Goal: Task Accomplishment & Management: Manage account settings

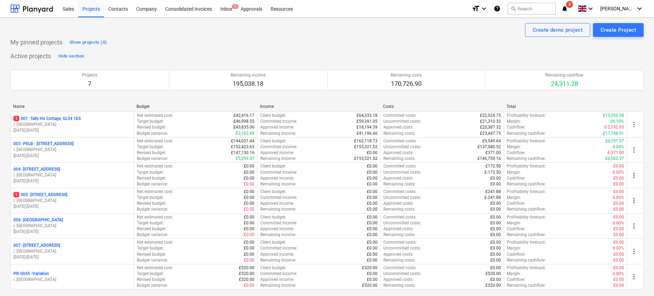
drag, startPoint x: 85, startPoint y: 145, endPoint x: 92, endPoint y: 149, distance: 8.0
click at [73, 145] on p "003 - PELB - [GEOGRAPHIC_DATA], [GEOGRAPHIC_DATA], GL2 7NE" at bounding box center [43, 144] width 60 height 6
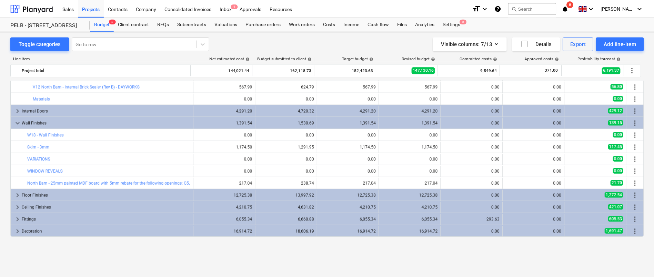
scroll to position [73, 0]
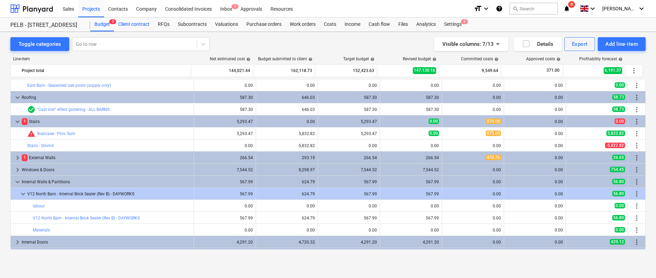
click at [136, 24] on div "Client contract" at bounding box center [134, 25] width 40 height 14
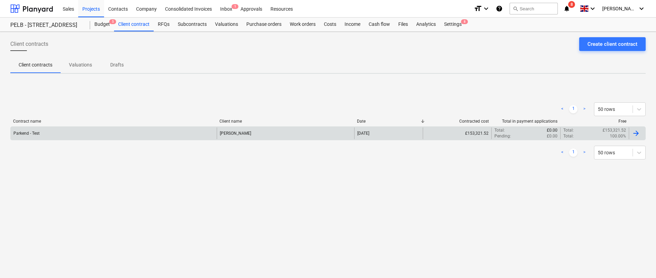
click at [94, 133] on div "Parkend - Test" at bounding box center [114, 134] width 206 height 12
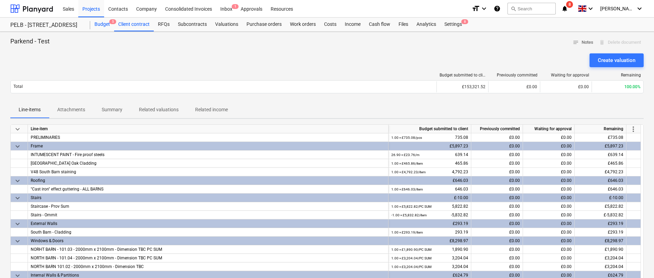
click at [102, 22] on div "Budget 5" at bounding box center [102, 25] width 24 height 14
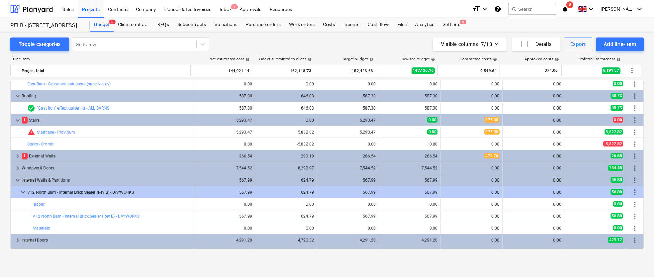
scroll to position [81, 0]
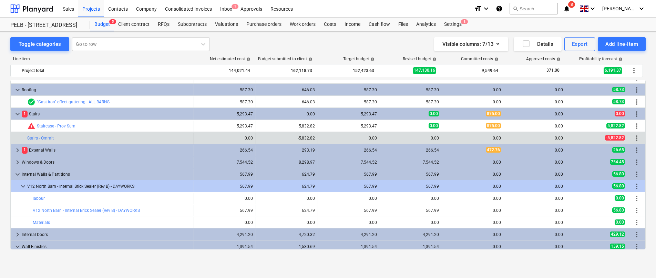
click at [635, 138] on span "more_vert" at bounding box center [637, 138] width 8 height 8
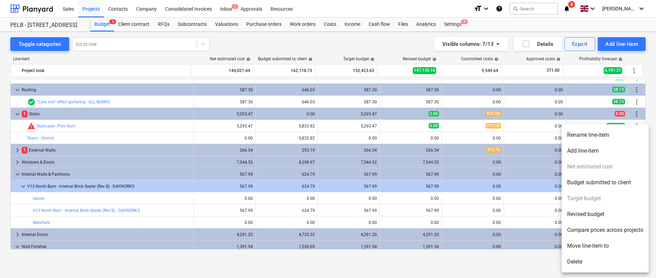
click at [609, 263] on li "Delete" at bounding box center [605, 262] width 87 height 16
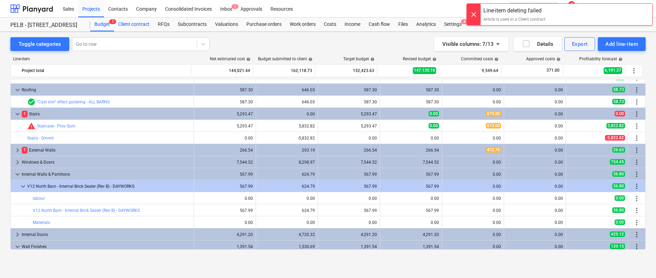
click at [131, 27] on div "Client contract" at bounding box center [134, 25] width 40 height 14
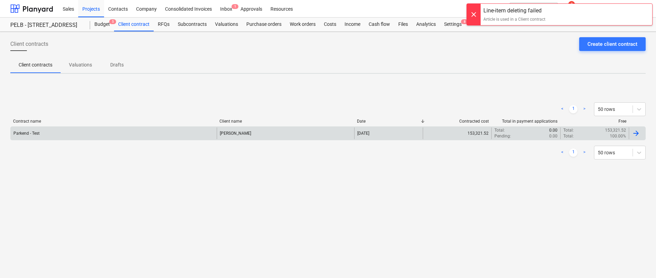
click at [179, 132] on div "Parkend - Test" at bounding box center [114, 134] width 206 height 12
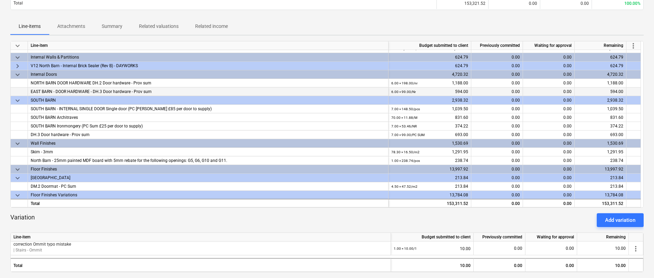
scroll to position [134, 0]
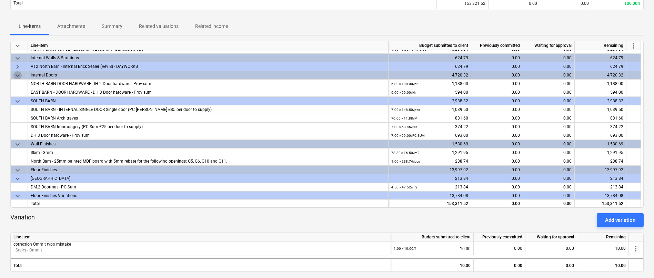
click at [19, 74] on span "keyboard_arrow_down" at bounding box center [17, 75] width 8 height 8
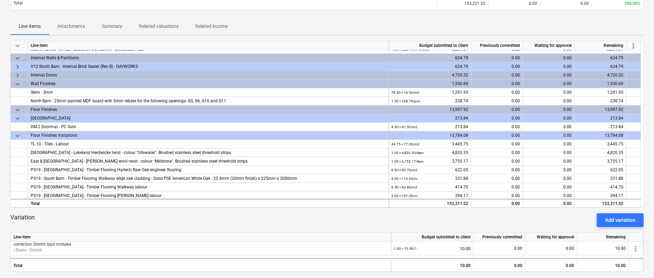
click at [17, 83] on span "keyboard_arrow_down" at bounding box center [17, 84] width 8 height 8
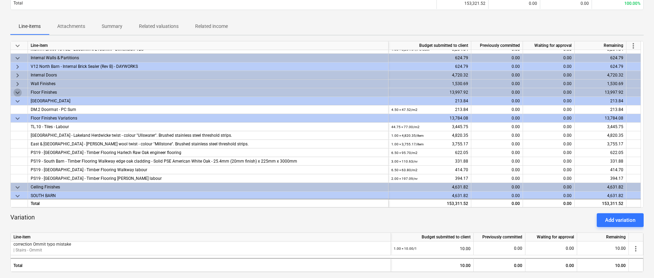
click at [16, 93] on span "keyboard_arrow_down" at bounding box center [17, 93] width 8 height 8
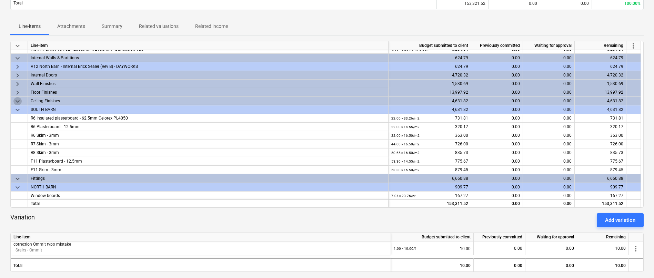
click at [16, 101] on span "keyboard_arrow_down" at bounding box center [17, 101] width 8 height 8
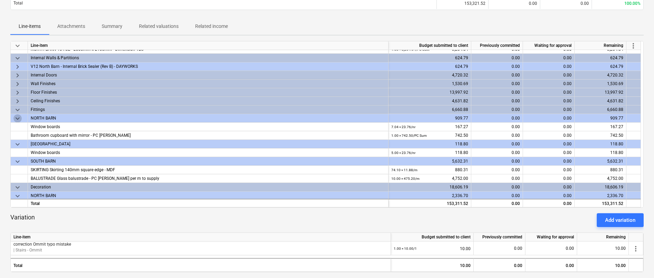
click at [18, 115] on span "keyboard_arrow_down" at bounding box center [17, 118] width 8 height 8
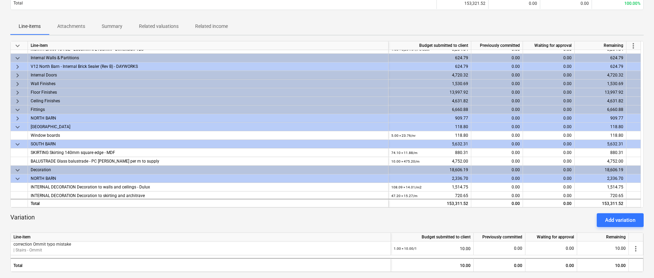
click at [17, 128] on span "keyboard_arrow_down" at bounding box center [17, 127] width 8 height 8
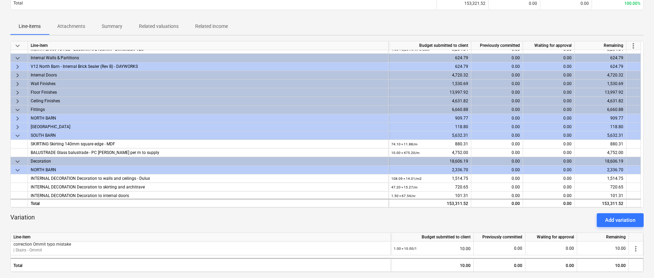
click at [17, 135] on span "keyboard_arrow_down" at bounding box center [17, 136] width 8 height 8
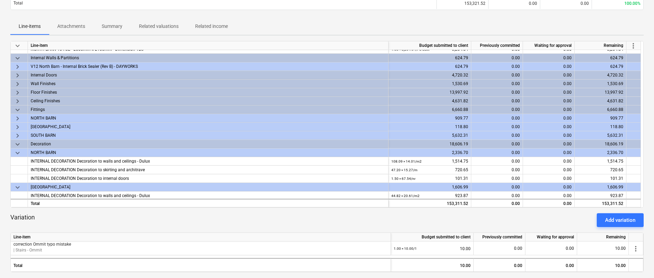
click at [19, 44] on span "keyboard_arrow_down" at bounding box center [17, 46] width 8 height 8
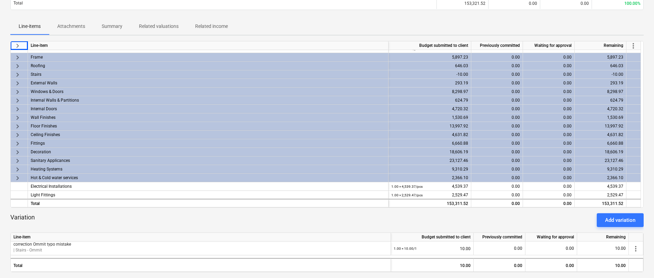
scroll to position [0, 0]
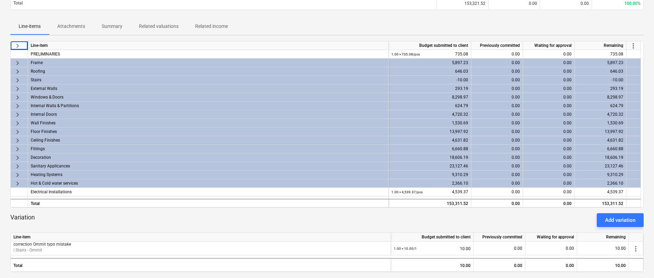
click at [17, 77] on span "keyboard_arrow_right" at bounding box center [17, 80] width 8 height 8
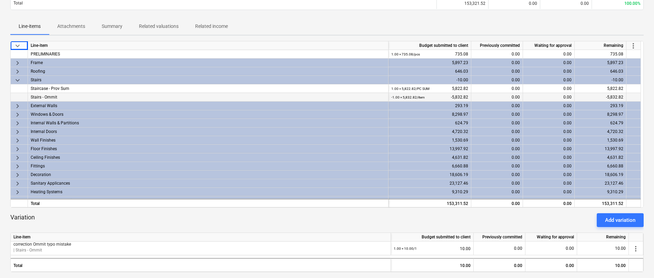
click at [106, 96] on div "Stairs - Ommit" at bounding box center [208, 97] width 355 height 8
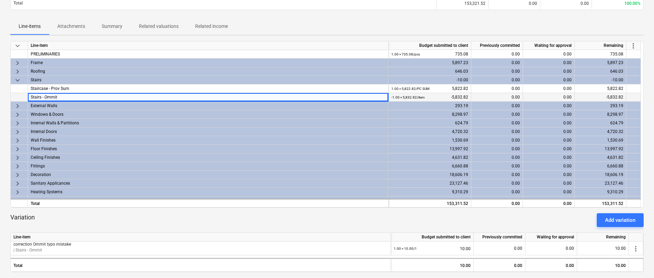
click at [623, 95] on div "-5,832.82" at bounding box center [600, 97] width 52 height 9
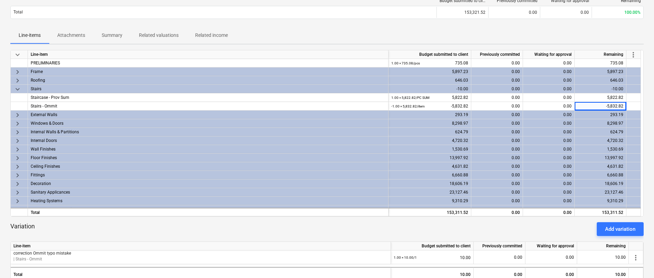
scroll to position [74, 0]
click at [340, 235] on div "Variation Add variation" at bounding box center [326, 230] width 633 height 14
click at [220, 232] on div "Variation Add variation" at bounding box center [326, 230] width 633 height 14
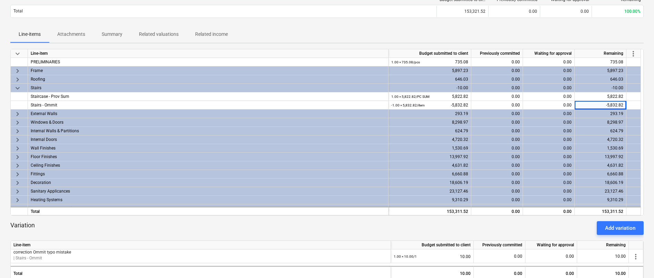
click at [635, 54] on span "more_vert" at bounding box center [633, 54] width 8 height 8
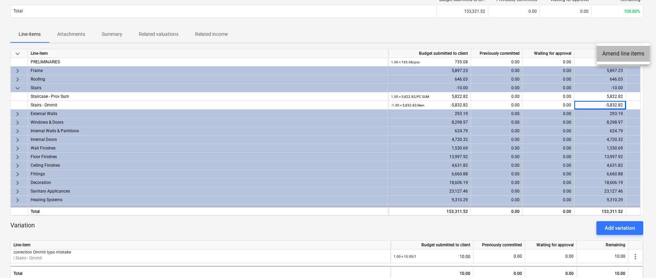
click at [635, 56] on li "Amend line items" at bounding box center [623, 54] width 53 height 16
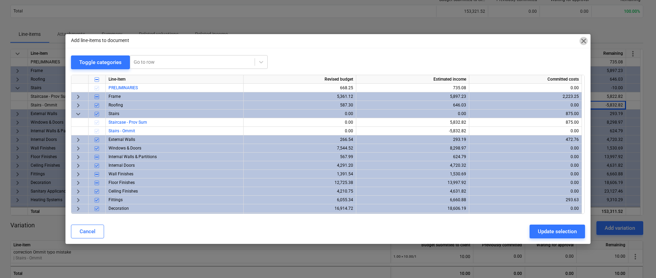
click at [587, 43] on span "close" at bounding box center [584, 41] width 8 height 8
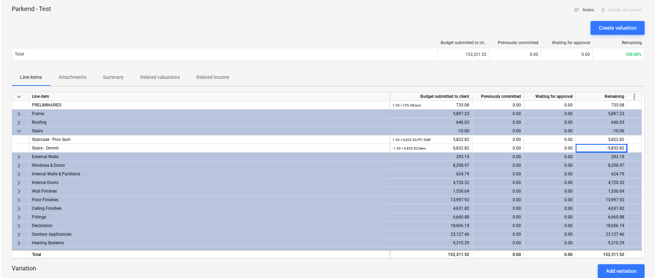
scroll to position [0, 0]
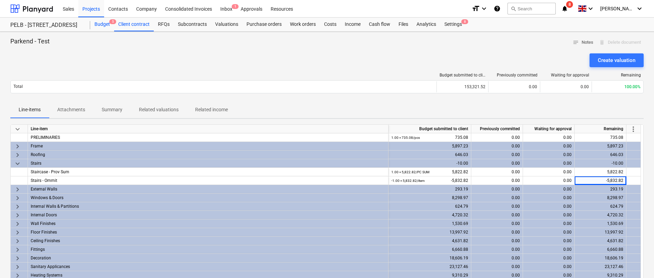
click at [100, 23] on div "Budget 5" at bounding box center [102, 25] width 24 height 14
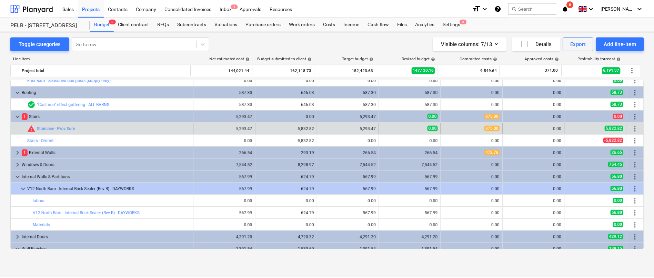
scroll to position [77, 0]
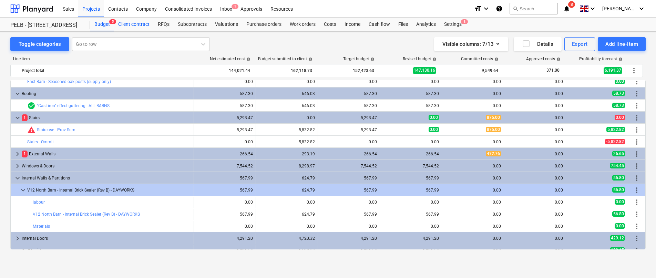
click at [128, 25] on div "Client contract" at bounding box center [134, 25] width 40 height 14
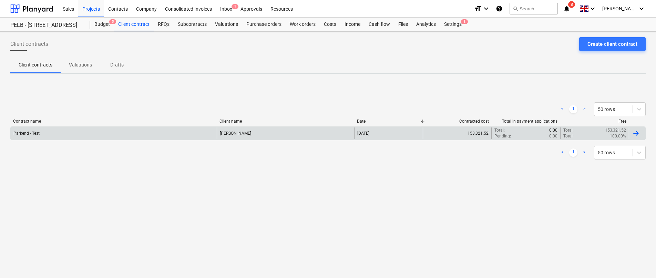
click at [103, 140] on div "Parkend - Test Jasmin Westcarr 01 Sep 2025 153,321.52 Total : 0.00 Pending : 0.…" at bounding box center [327, 133] width 635 height 14
click at [80, 132] on div "Parkend - Test" at bounding box center [114, 134] width 206 height 12
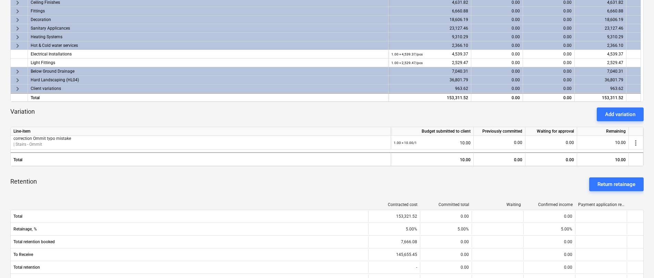
scroll to position [188, 0]
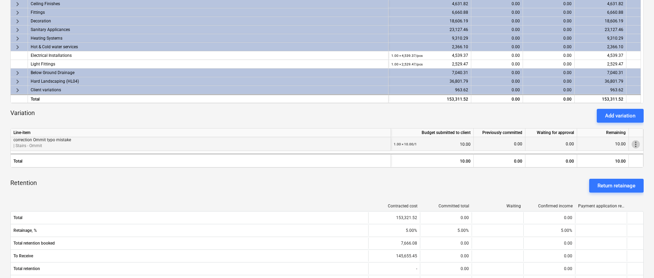
click at [633, 143] on span "more_vert" at bounding box center [635, 144] width 8 height 8
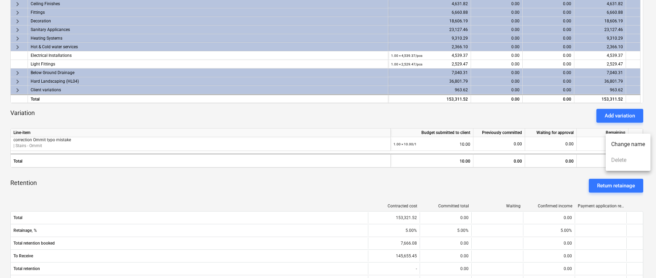
click at [623, 159] on ul "Change name Delete" at bounding box center [628, 152] width 45 height 37
click at [621, 160] on ul "Change name Delete" at bounding box center [628, 152] width 45 height 37
click at [207, 197] on div at bounding box center [328, 139] width 656 height 278
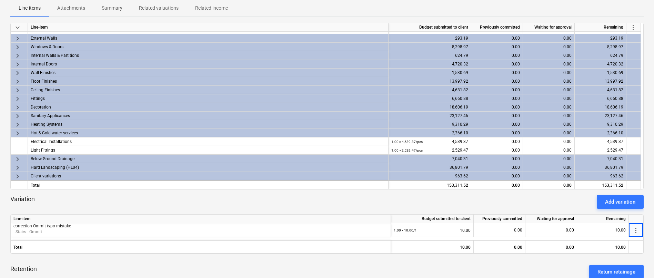
scroll to position [87, 0]
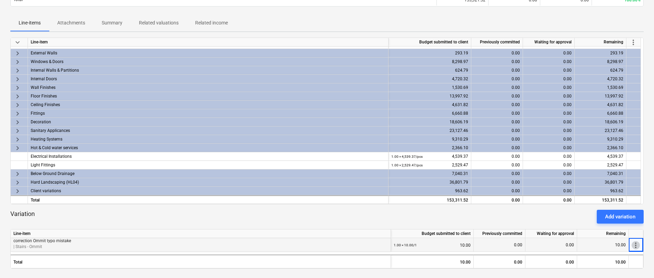
click at [637, 246] on span "more_vert" at bounding box center [635, 245] width 8 height 8
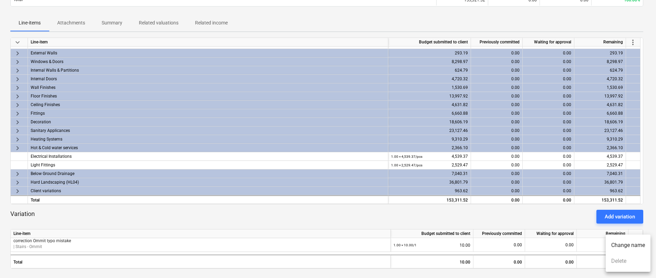
click at [632, 263] on ul "Change name Delete" at bounding box center [628, 253] width 45 height 37
click at [364, 213] on div at bounding box center [328, 139] width 656 height 278
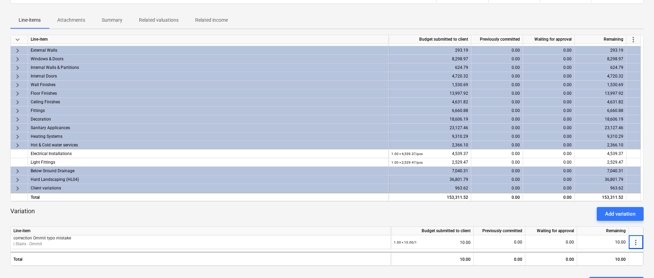
scroll to position [88, 0]
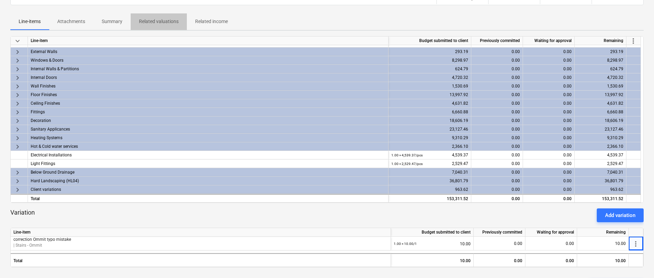
click at [166, 16] on span "Related valuations" at bounding box center [159, 21] width 56 height 11
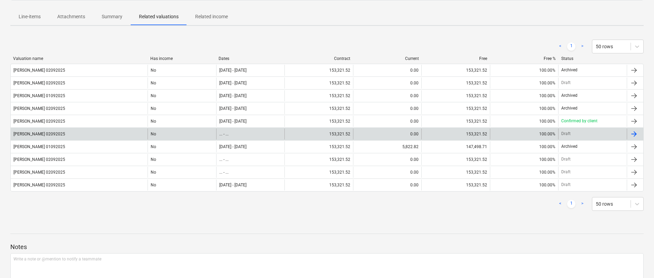
scroll to position [92, 0]
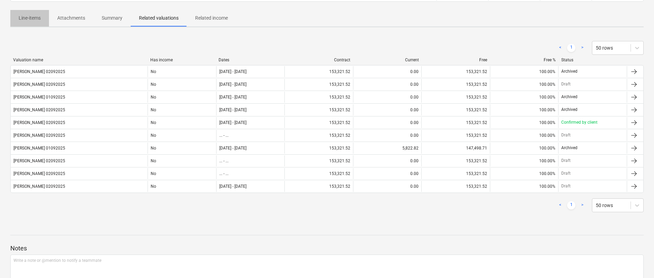
click at [28, 19] on p "Line-items" at bounding box center [30, 17] width 22 height 7
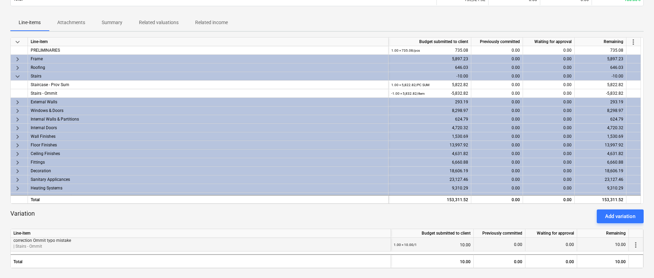
scroll to position [86, 0]
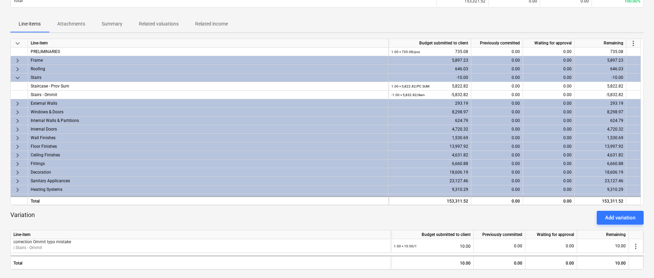
click at [164, 23] on p "Related valuations" at bounding box center [159, 23] width 40 height 7
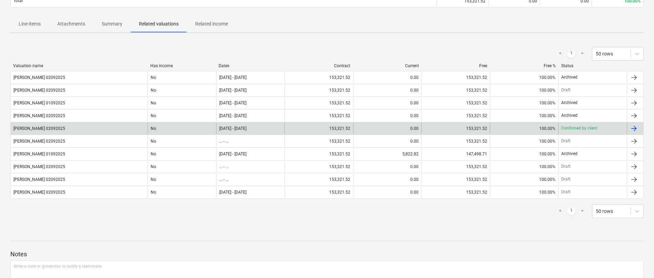
click at [635, 130] on div at bounding box center [634, 128] width 8 height 8
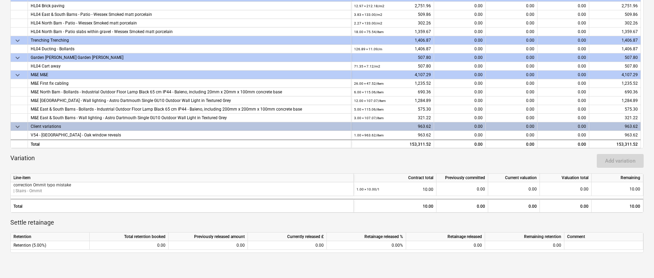
scroll to position [281, 0]
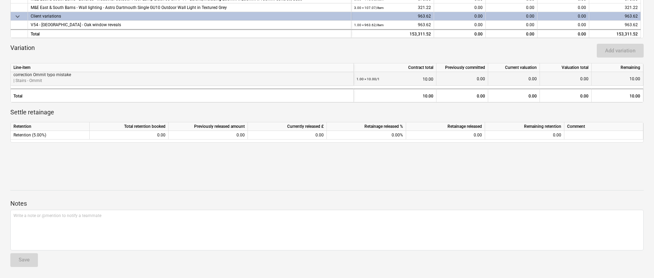
click at [614, 80] on div "10.00" at bounding box center [617, 79] width 52 height 14
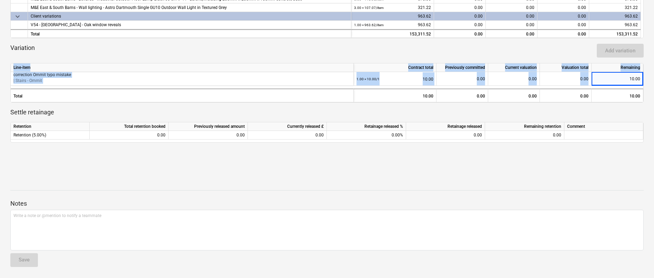
drag, startPoint x: 624, startPoint y: 78, endPoint x: 655, endPoint y: 81, distance: 30.8
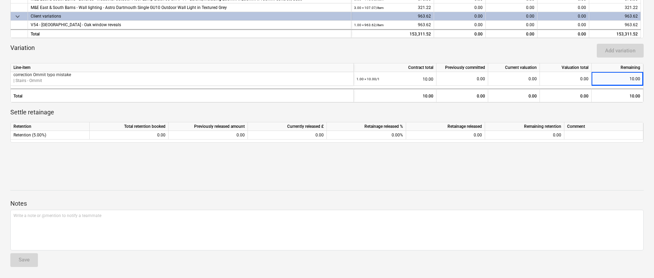
click at [630, 111] on p "Settle retainage" at bounding box center [326, 112] width 633 height 8
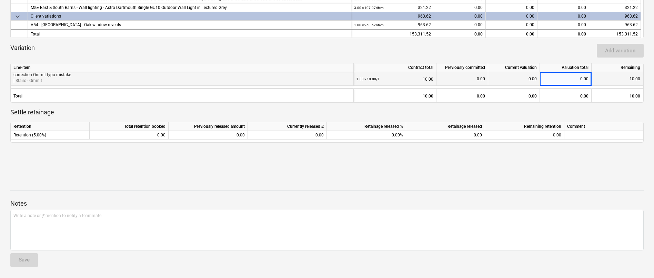
click at [625, 78] on div "10.00" at bounding box center [617, 79] width 52 height 14
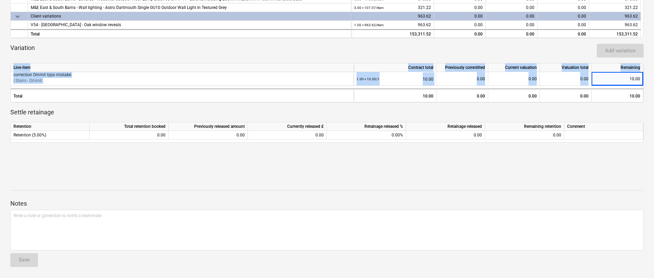
drag, startPoint x: 637, startPoint y: 78, endPoint x: 648, endPoint y: 80, distance: 11.1
click at [647, 79] on div "Jasmin Westcarr 02092025 ( Confirmed by client ) notes Notes edit Change name s…" at bounding box center [327, 14] width 654 height 527
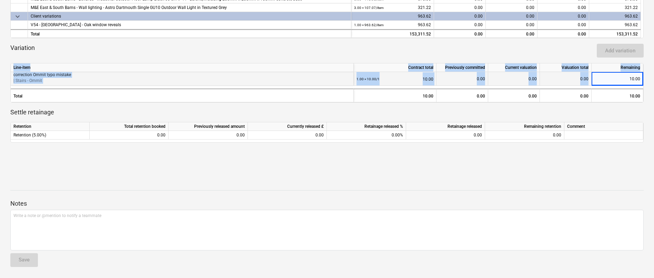
click at [630, 75] on div "10.00" at bounding box center [617, 79] width 52 height 14
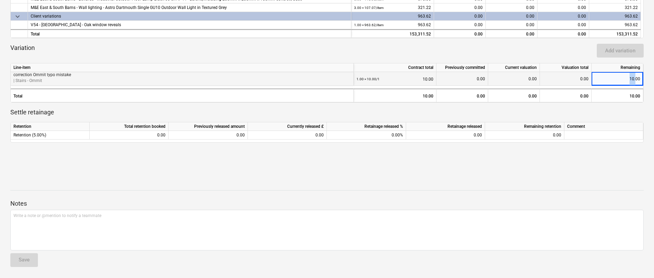
drag, startPoint x: 636, startPoint y: 80, endPoint x: 616, endPoint y: 78, distance: 20.1
click at [616, 78] on div "10.00" at bounding box center [617, 79] width 52 height 14
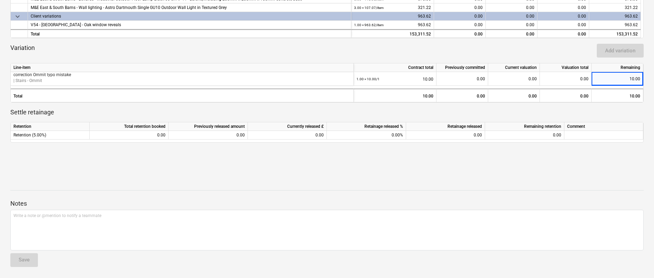
click at [610, 117] on div at bounding box center [326, 119] width 633 height 6
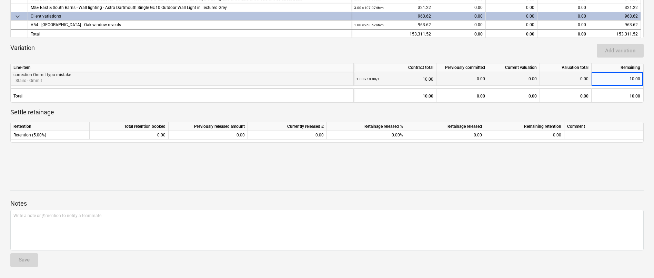
click at [638, 78] on div "10.00" at bounding box center [617, 79] width 52 height 14
click at [635, 78] on div "10.00" at bounding box center [617, 79] width 52 height 14
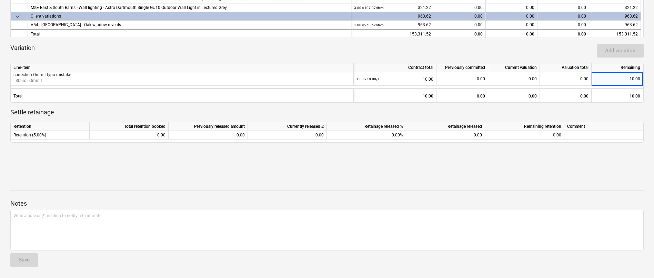
click at [493, 114] on p "Settle retainage" at bounding box center [326, 112] width 633 height 8
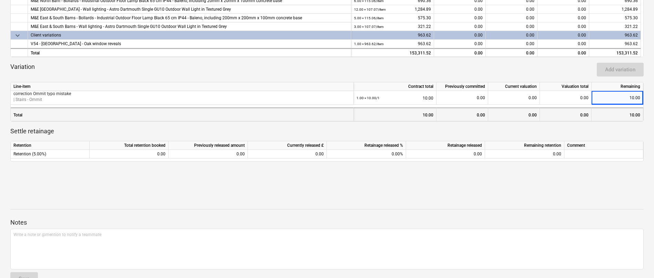
scroll to position [220, 0]
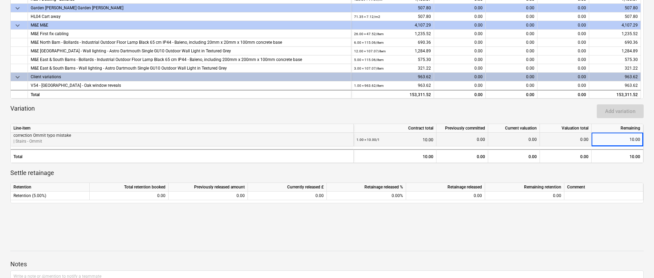
click at [422, 135] on div "1.00 × 10.00 / 1 10.00" at bounding box center [394, 140] width 77 height 14
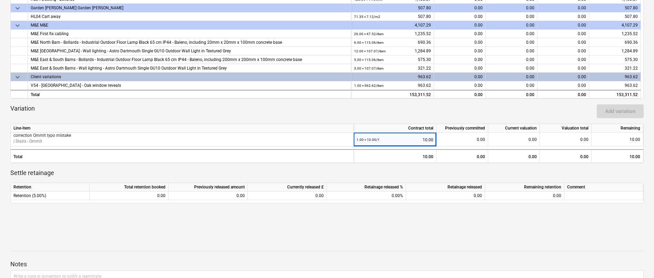
click at [452, 178] on div at bounding box center [326, 180] width 633 height 6
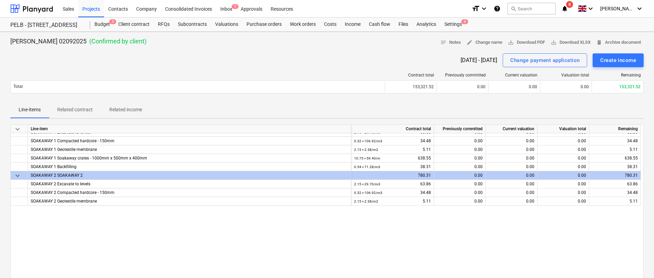
scroll to position [916, 0]
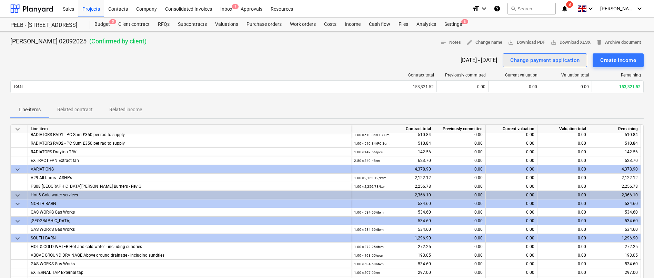
click at [551, 60] on div "Change payment application" at bounding box center [544, 60] width 69 height 9
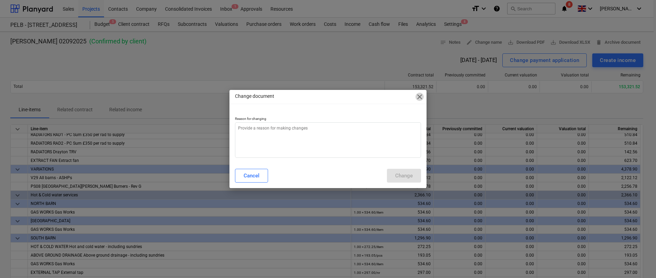
click at [418, 95] on span "close" at bounding box center [420, 97] width 8 height 8
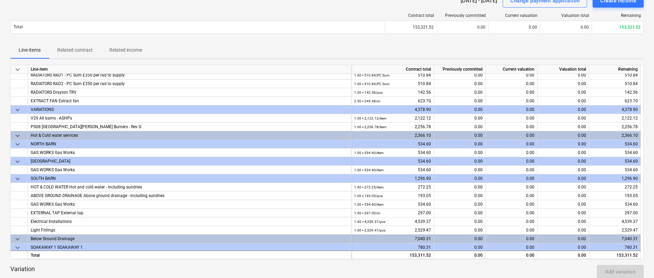
scroll to position [0, 0]
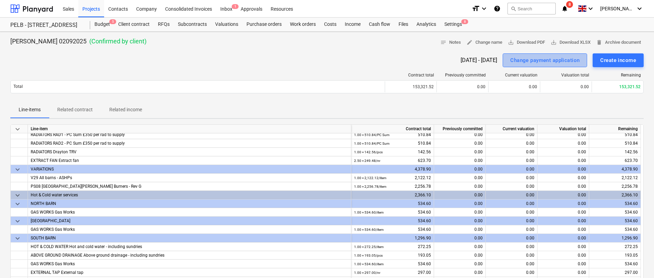
click at [537, 63] on div "Change payment application" at bounding box center [544, 60] width 69 height 9
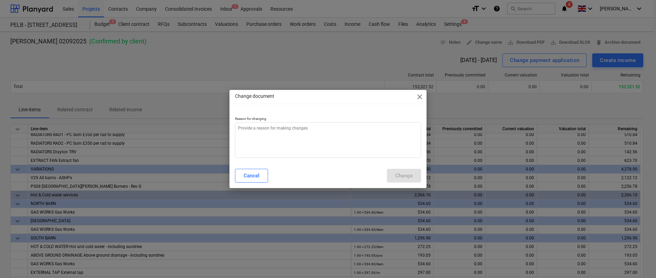
click at [422, 94] on span "close" at bounding box center [420, 97] width 8 height 8
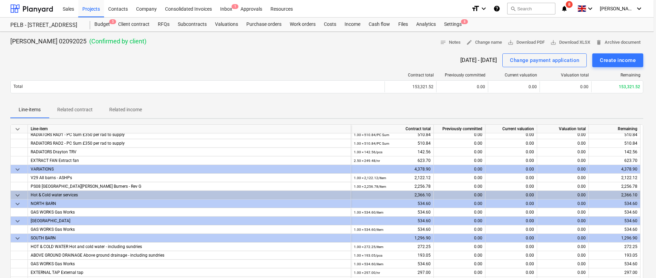
type textarea "x"
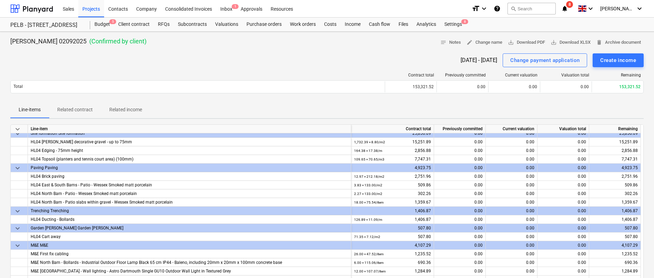
scroll to position [281, 0]
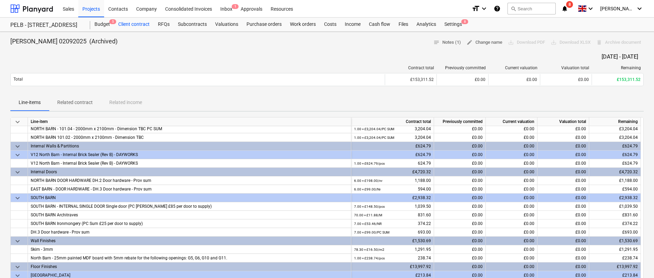
click at [141, 28] on div "Client contract" at bounding box center [134, 25] width 40 height 14
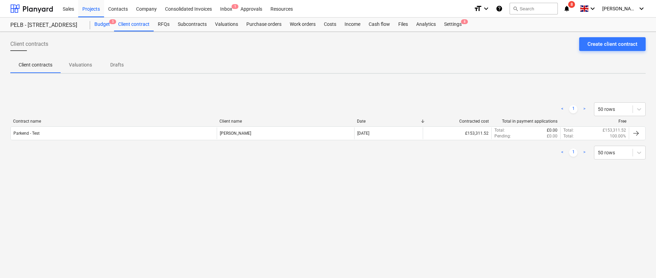
click at [107, 25] on div "Budget 5" at bounding box center [102, 25] width 24 height 14
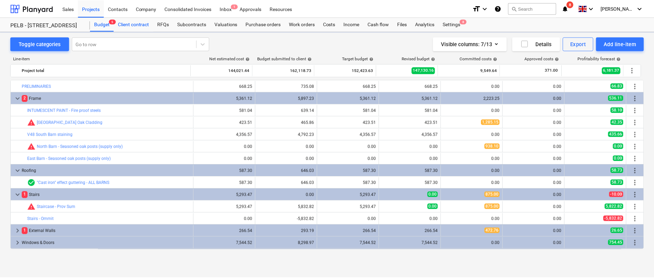
scroll to position [77, 0]
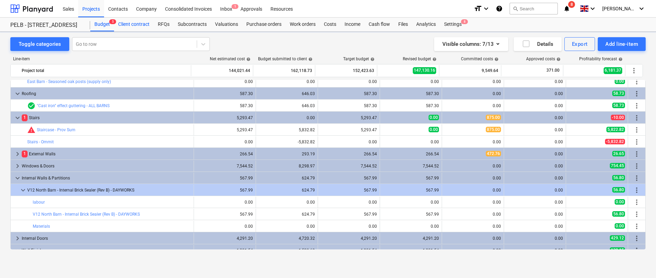
click at [133, 22] on div "Client contract" at bounding box center [134, 25] width 40 height 14
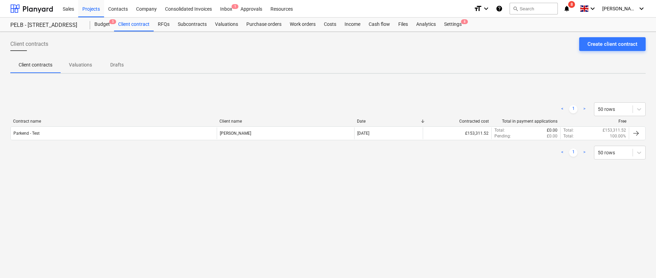
click at [146, 126] on div "Parkend - Test [PERSON_NAME] [DATE] £153,311.52 Total : £0.00 Pending : £0.00 T…" at bounding box center [327, 133] width 635 height 14
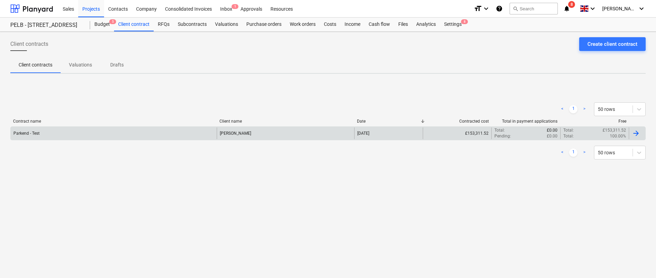
click at [173, 132] on div "Parkend - Test" at bounding box center [114, 134] width 206 height 12
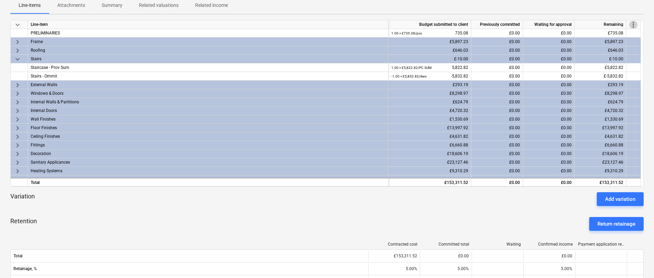
click at [633, 24] on span "more_vert" at bounding box center [633, 25] width 8 height 8
click at [293, 201] on div at bounding box center [328, 139] width 656 height 278
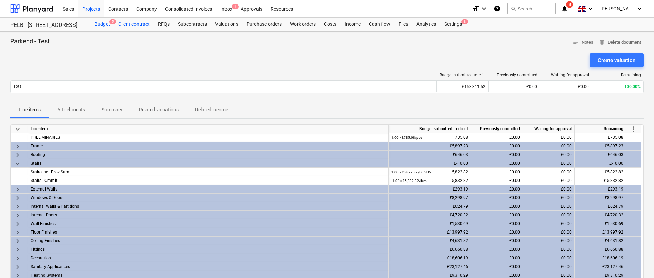
click at [97, 26] on div "Budget 5" at bounding box center [102, 25] width 24 height 14
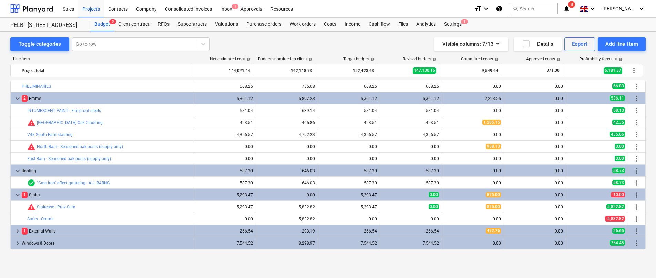
scroll to position [77, 0]
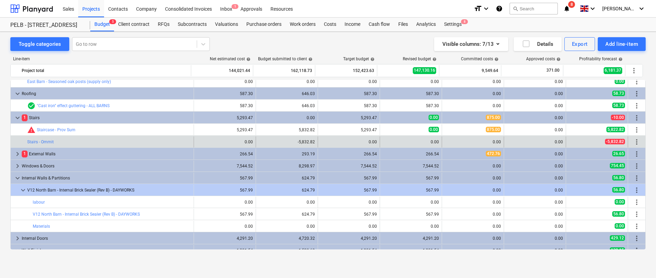
click at [635, 141] on span "more_vert" at bounding box center [637, 142] width 8 height 8
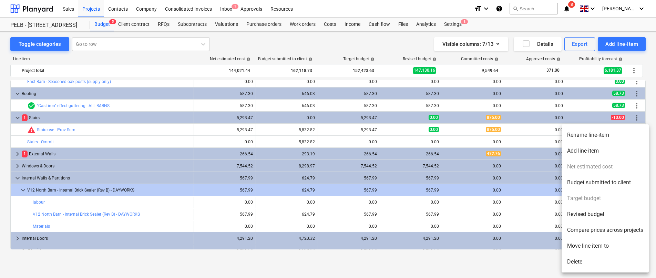
drag, startPoint x: 391, startPoint y: 143, endPoint x: 326, endPoint y: 139, distance: 65.2
click at [385, 141] on div at bounding box center [328, 139] width 656 height 278
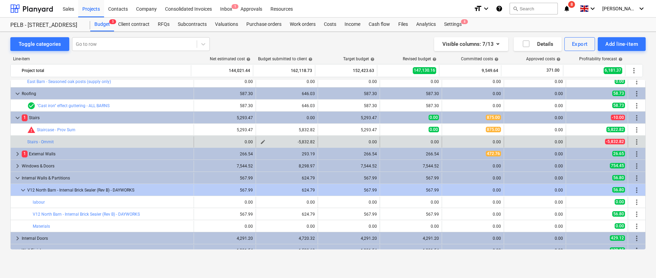
drag, startPoint x: 286, startPoint y: 145, endPoint x: 271, endPoint y: 143, distance: 15.6
click at [285, 145] on div "edit -5,832.82" at bounding box center [287, 141] width 56 height 11
click at [262, 142] on span "edit" at bounding box center [263, 142] width 6 height 6
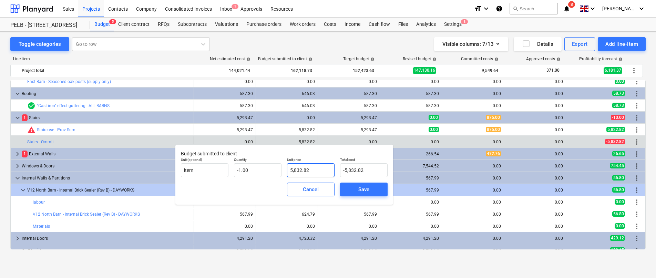
type input "5832.82"
click at [299, 170] on input "5832.82" at bounding box center [311, 170] width 48 height 14
click at [363, 194] on div "Save" at bounding box center [363, 189] width 11 height 9
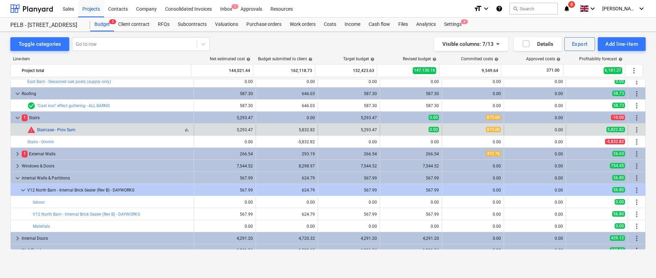
click at [58, 129] on link "Staircase - Prov Sum" at bounding box center [56, 130] width 39 height 5
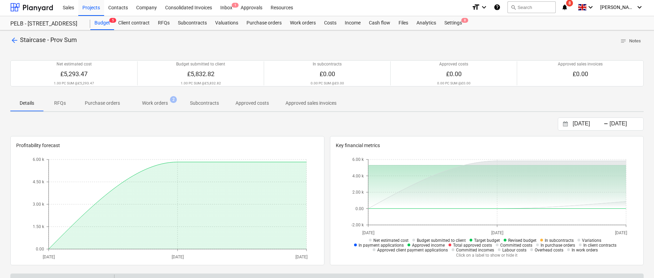
scroll to position [93, 0]
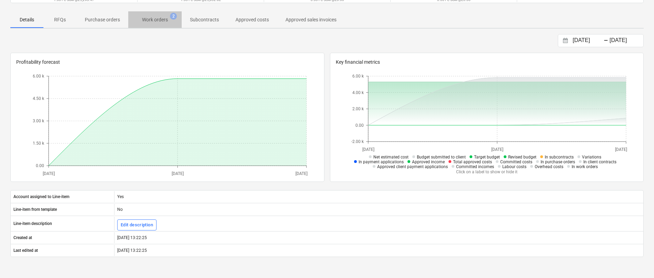
click at [159, 20] on p "Work orders" at bounding box center [155, 19] width 26 height 7
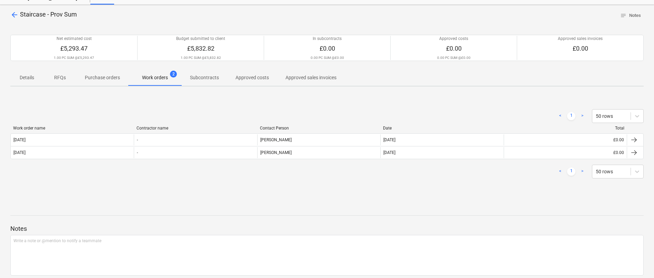
scroll to position [25, 0]
click at [14, 16] on span "arrow_back" at bounding box center [14, 17] width 8 height 8
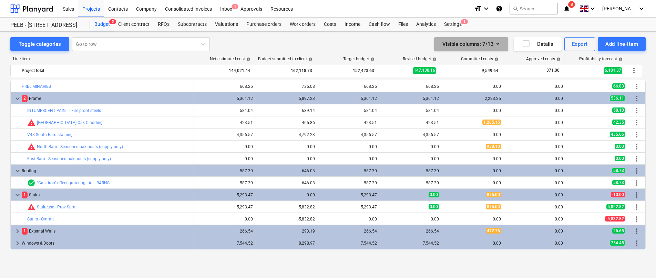
click at [489, 48] on div "Visible columns : 7/13" at bounding box center [472, 44] width 58 height 9
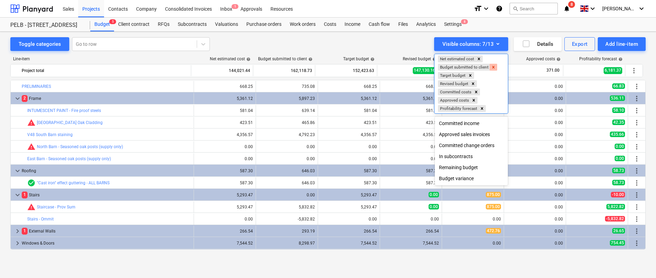
click at [496, 69] on icon "Remove Budget submitted to client" at bounding box center [493, 67] width 5 height 5
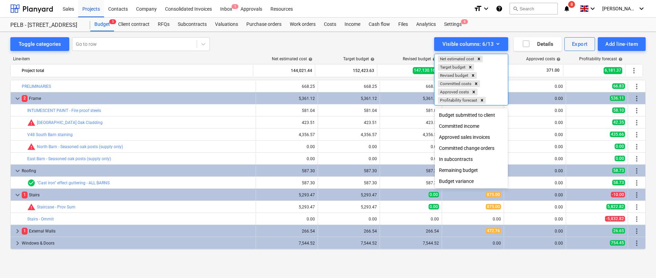
click at [476, 127] on div "Committed income" at bounding box center [471, 126] width 73 height 11
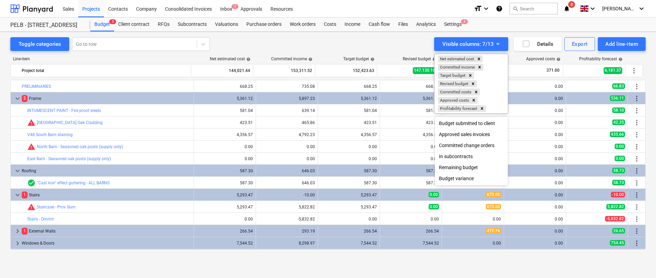
click at [418, 49] on div at bounding box center [328, 139] width 656 height 278
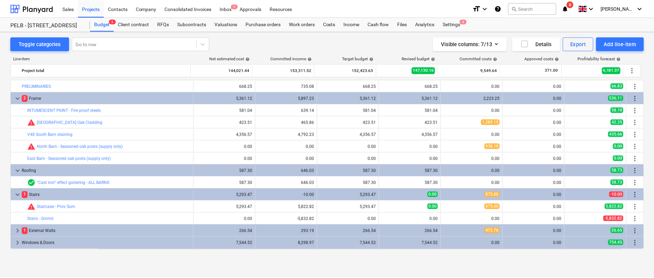
scroll to position [10, 0]
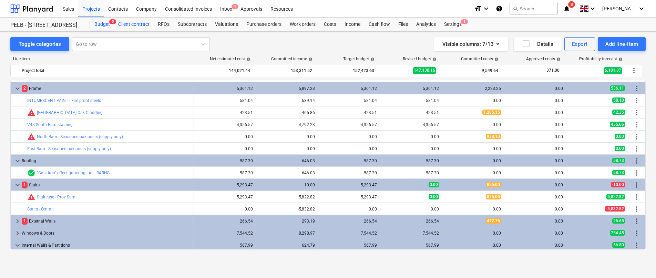
click at [134, 23] on div "Client contract" at bounding box center [134, 25] width 40 height 14
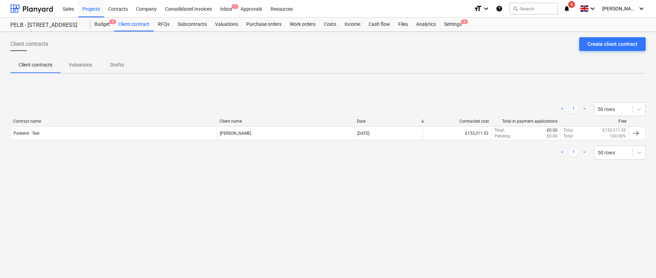
click at [96, 141] on div "Contract name Client name Date Contracted cost Total in payment applications Fr…" at bounding box center [327, 131] width 635 height 24
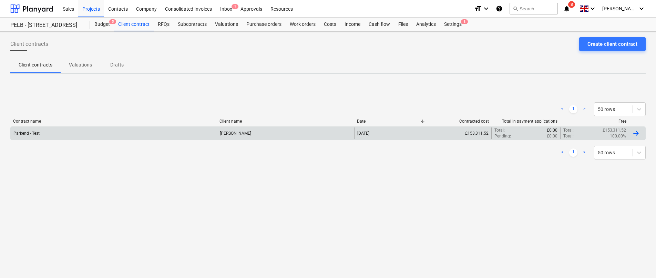
click at [100, 128] on div "Parkend - Test" at bounding box center [114, 134] width 206 height 12
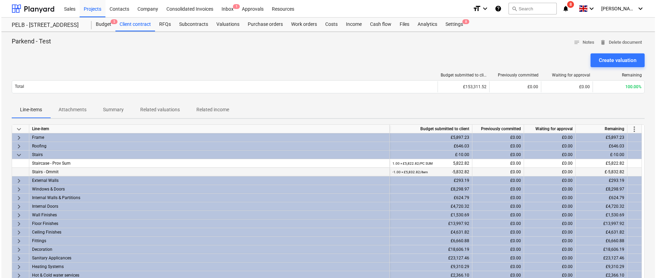
scroll to position [9, 0]
click at [101, 28] on div "Budget 5" at bounding box center [102, 25] width 24 height 14
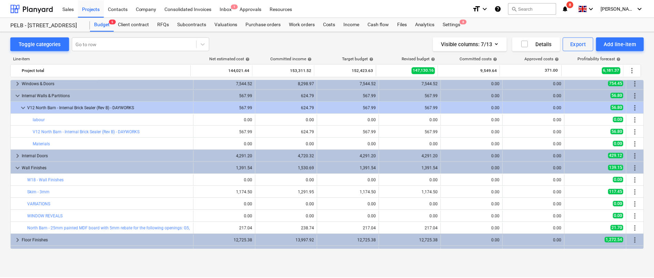
scroll to position [159, 0]
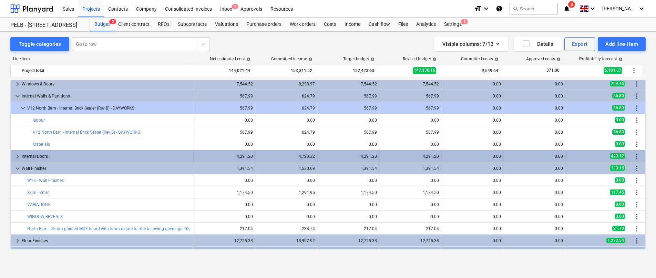
click at [18, 155] on span "keyboard_arrow_right" at bounding box center [17, 156] width 8 height 8
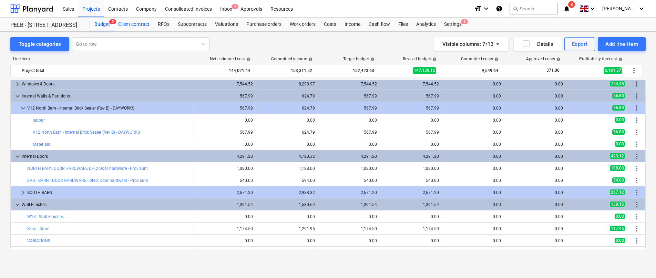
click at [132, 28] on div "Client contract" at bounding box center [134, 25] width 40 height 14
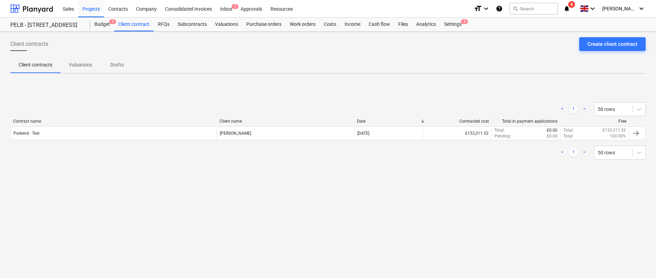
click at [60, 142] on div "Contract name Client name Date Contracted cost Total in payment applications Fr…" at bounding box center [327, 131] width 635 height 24
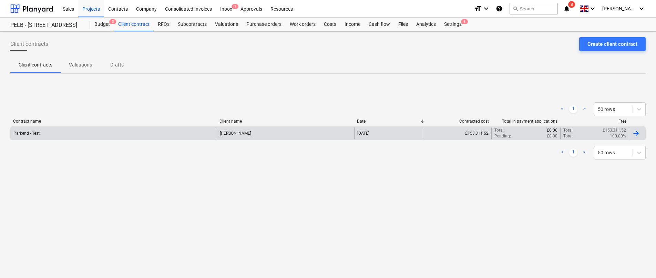
click at [73, 131] on div "Parkend - Test" at bounding box center [114, 134] width 206 height 12
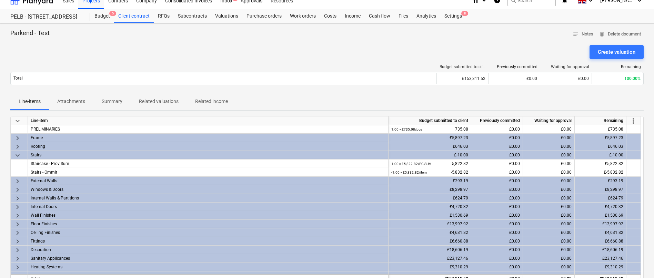
scroll to position [9, 0]
click at [105, 10] on div "Budget 5" at bounding box center [102, 16] width 24 height 14
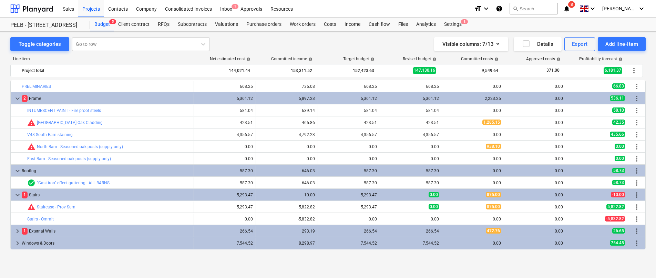
scroll to position [159, 0]
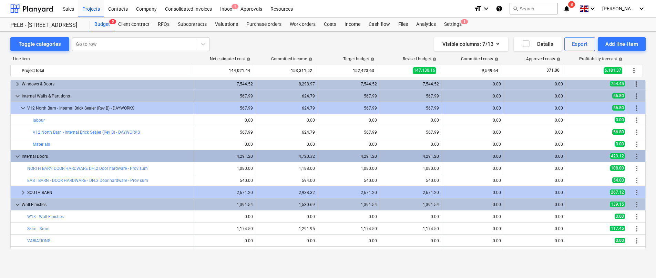
click at [633, 155] on span "more_vert" at bounding box center [637, 156] width 8 height 8
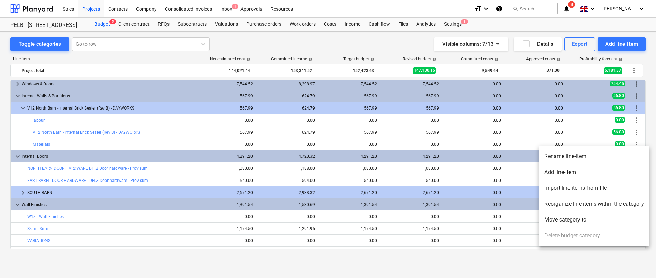
click at [633, 174] on li "Add line-item" at bounding box center [594, 172] width 111 height 16
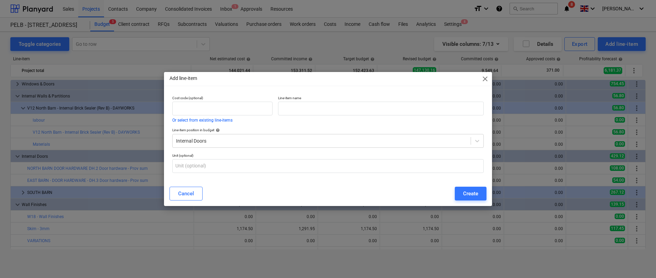
click at [485, 78] on span "close" at bounding box center [485, 79] width 8 height 8
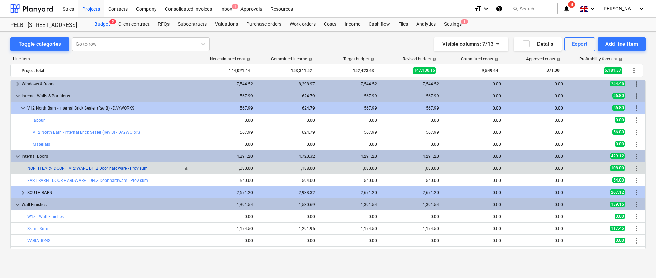
drag, startPoint x: 152, startPoint y: 169, endPoint x: 77, endPoint y: 169, distance: 74.8
click at [77, 169] on div "bar_chart NORTH BARN DOOR HARDWARE DH.2 Door hardware - Prov sum" at bounding box center [109, 168] width 164 height 5
click at [634, 169] on span "more_vert" at bounding box center [637, 168] width 8 height 8
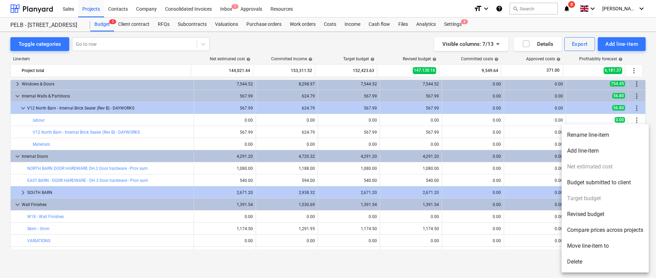
click at [124, 170] on div at bounding box center [328, 139] width 656 height 278
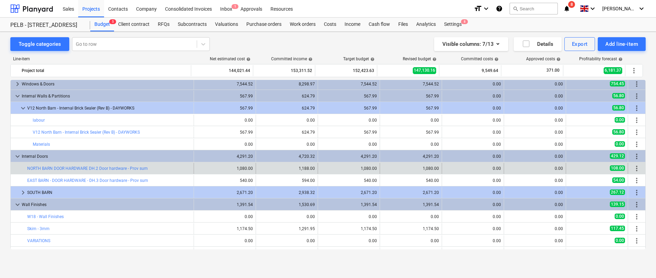
drag, startPoint x: 156, startPoint y: 169, endPoint x: 26, endPoint y: 167, distance: 129.9
click at [26, 167] on div "bar_chart NORTH BARN DOOR HARDWARE DH.2 Door hardware - Prov sum" at bounding box center [102, 168] width 183 height 11
copy div "bar_chart NORTH BARN DOOR HARDWARE DH.2 Door hardware - Prov sum"
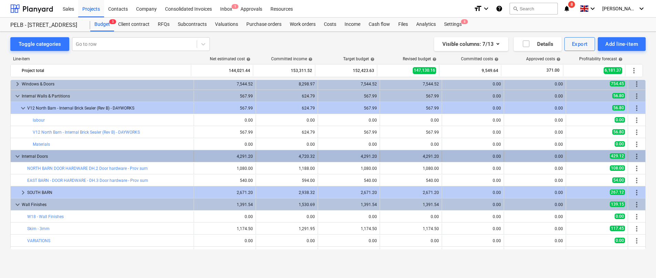
click at [634, 154] on span "more_vert" at bounding box center [637, 156] width 8 height 8
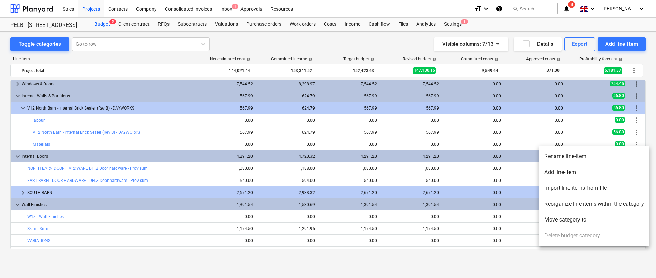
click at [594, 175] on li "Add line-item" at bounding box center [594, 172] width 111 height 16
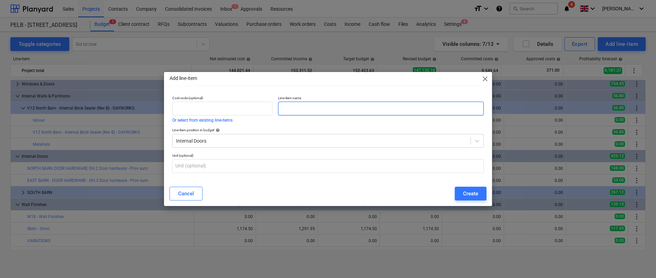
click at [300, 110] on input "text" at bounding box center [381, 109] width 206 height 14
paste input "NORTH BARN DOOR HARDWARE DH.2 Door hardware - Prov sum"
type input "NORTH BARN DOOR HARDWARE DH.2 Door hardware - Prov sum"
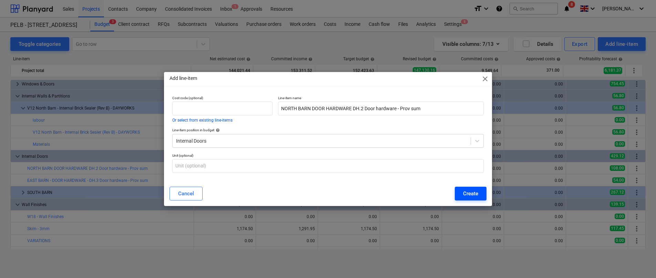
click at [477, 192] on div "Create" at bounding box center [470, 193] width 15 height 9
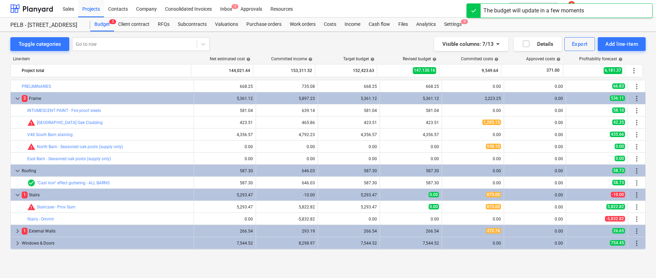
scroll to position [159, 0]
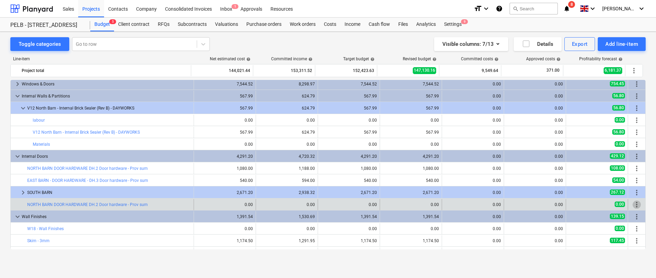
click at [636, 207] on span "more_vert" at bounding box center [637, 205] width 8 height 8
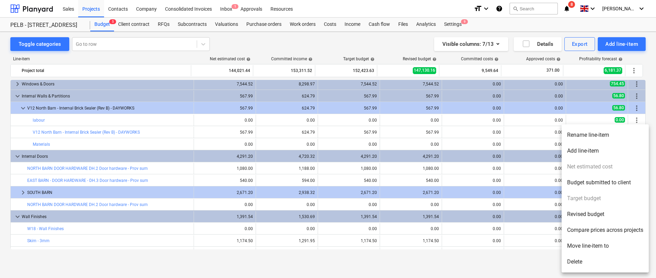
click at [584, 263] on li "Delete" at bounding box center [605, 262] width 87 height 16
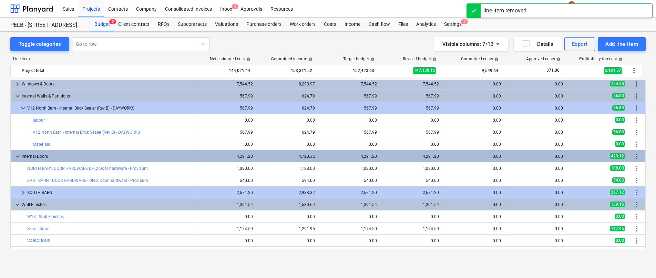
click at [80, 157] on div "Internal Doors" at bounding box center [106, 156] width 169 height 11
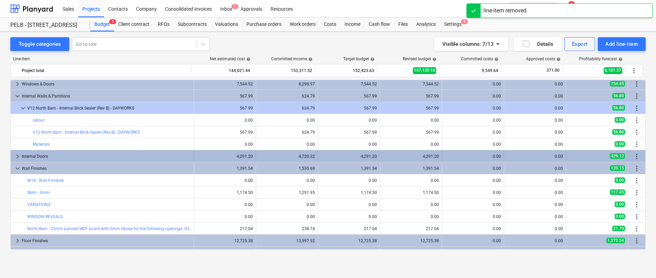
click at [14, 154] on span "keyboard_arrow_right" at bounding box center [17, 156] width 8 height 8
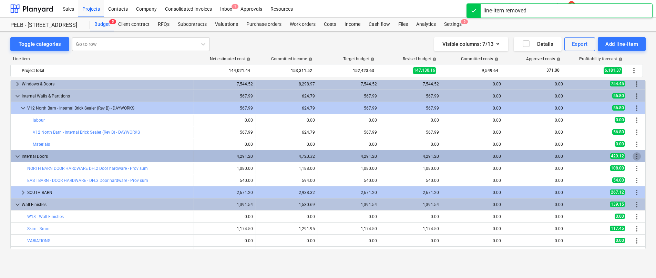
click at [633, 158] on span "more_vert" at bounding box center [637, 156] width 8 height 8
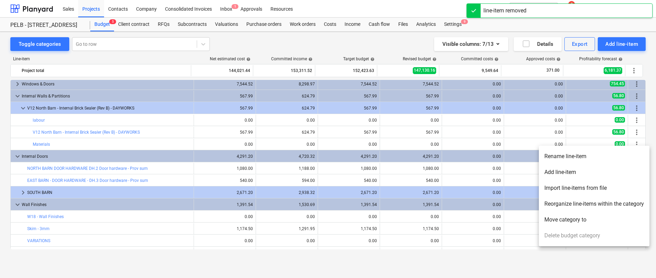
click at [595, 173] on li "Add line-item" at bounding box center [594, 172] width 111 height 16
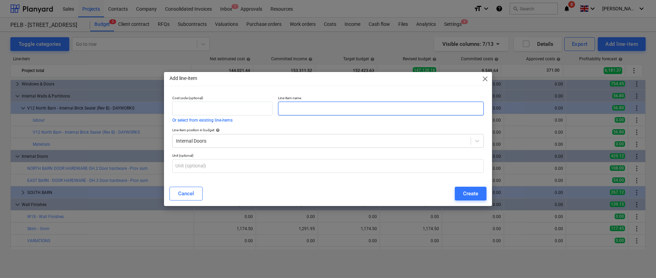
click at [318, 112] on input "text" at bounding box center [381, 109] width 206 height 14
paste input "NORTH BARN DOOR HARDWARE DH.2 Door hardware - Prov sum"
type input "NORTH BARN DOOR HARDWARE DH.2 Door hardware - Prov sum"
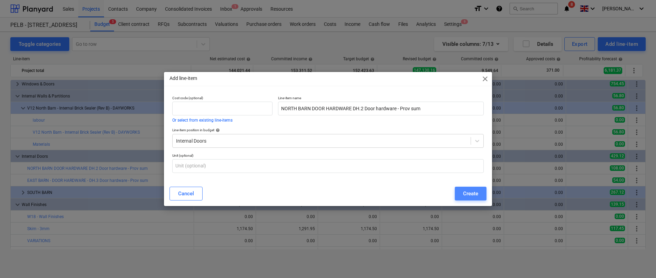
click at [481, 199] on button "Create" at bounding box center [471, 194] width 32 height 14
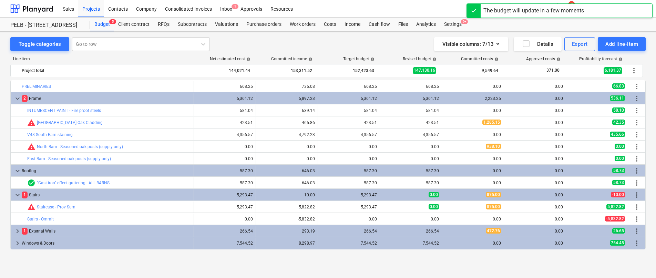
scroll to position [159, 0]
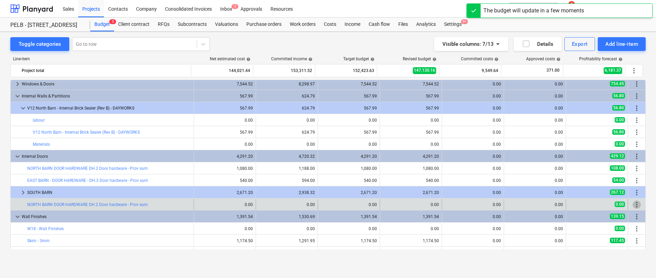
click at [636, 207] on span "more_vert" at bounding box center [637, 205] width 8 height 8
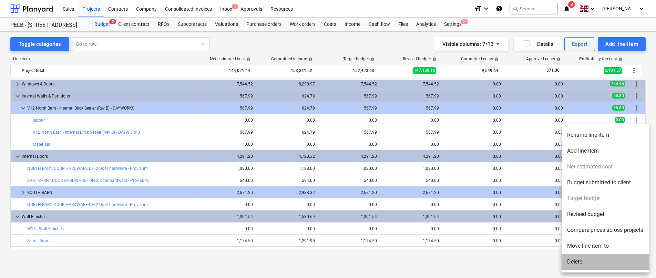
click at [593, 259] on li "Delete" at bounding box center [605, 262] width 87 height 16
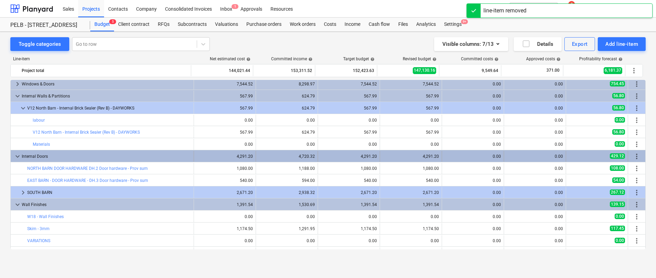
click at [17, 156] on span "keyboard_arrow_down" at bounding box center [17, 156] width 8 height 8
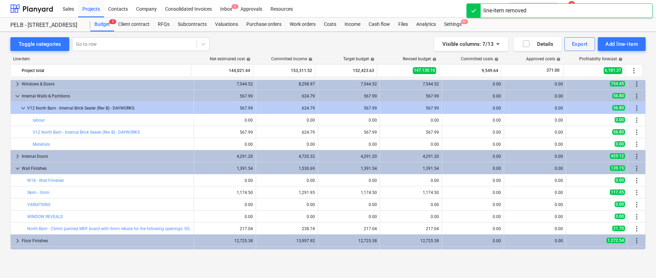
click at [17, 156] on span "keyboard_arrow_right" at bounding box center [17, 156] width 8 height 8
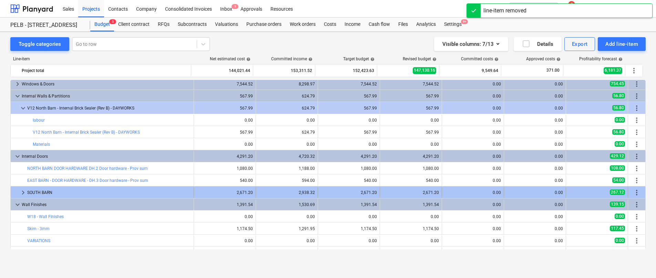
click at [20, 192] on span "keyboard_arrow_right" at bounding box center [23, 193] width 8 height 8
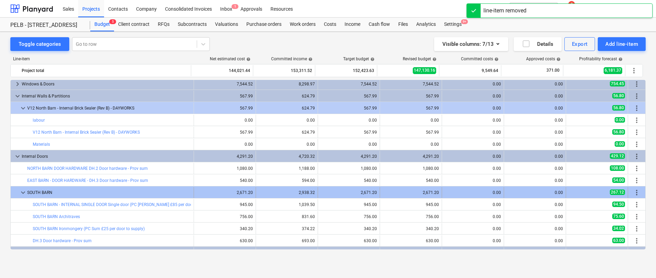
click at [22, 191] on span "keyboard_arrow_down" at bounding box center [23, 193] width 8 height 8
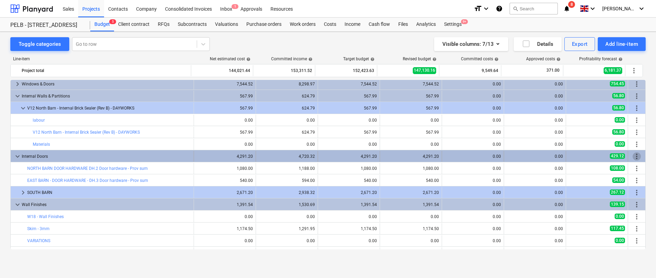
click at [635, 155] on span "more_vert" at bounding box center [637, 156] width 8 height 8
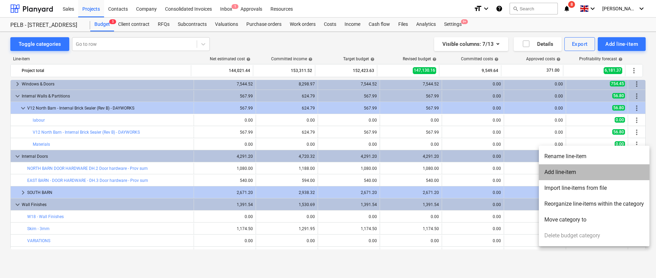
click at [597, 174] on li "Add line-item" at bounding box center [594, 172] width 111 height 16
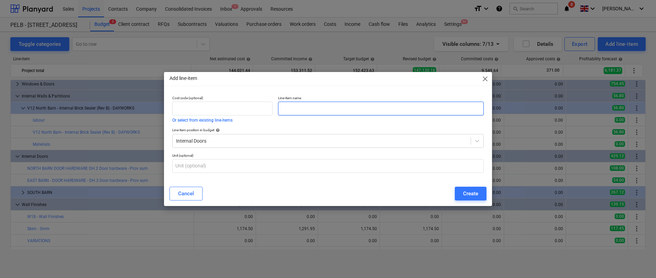
click at [349, 105] on input "text" at bounding box center [381, 109] width 206 height 14
paste input "NORTH BARN DOOR HARDWARE DH.2 Door hardware - Prov sum"
type input "NORTH BARN DOOR HARDWARE DH.2 Door hardware - Prov sum"
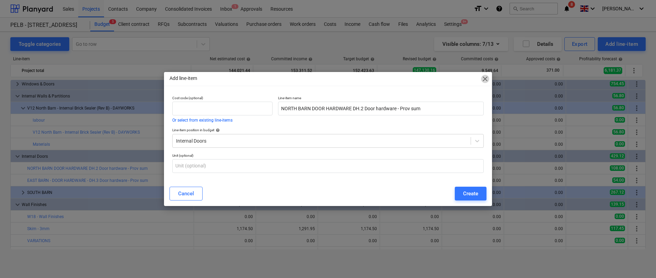
click at [486, 78] on span "close" at bounding box center [485, 79] width 8 height 8
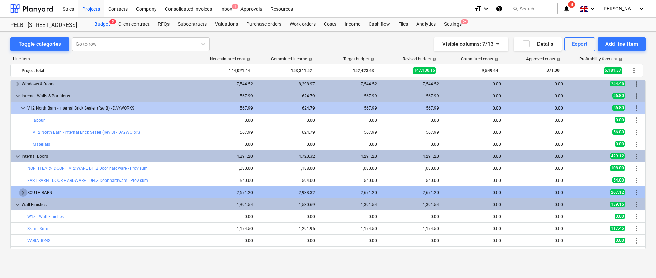
click at [23, 193] on span "keyboard_arrow_right" at bounding box center [23, 193] width 8 height 8
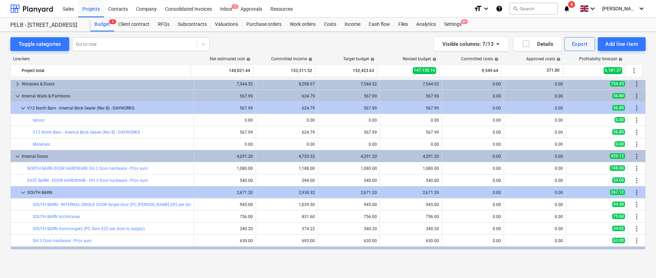
click at [23, 193] on span "keyboard_arrow_down" at bounding box center [23, 193] width 8 height 8
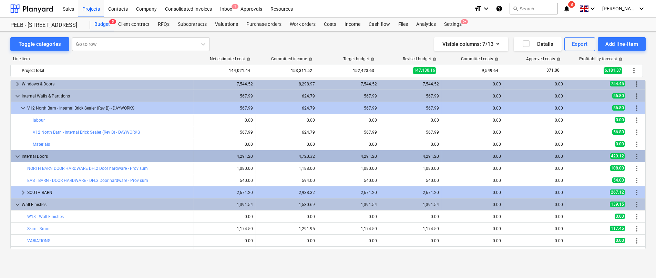
click at [633, 156] on span "more_vert" at bounding box center [637, 156] width 8 height 8
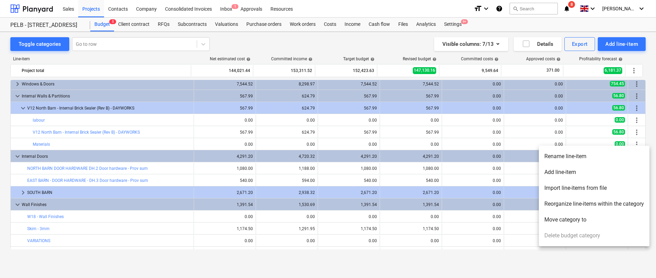
click at [559, 172] on li "Add line-item" at bounding box center [594, 172] width 111 height 16
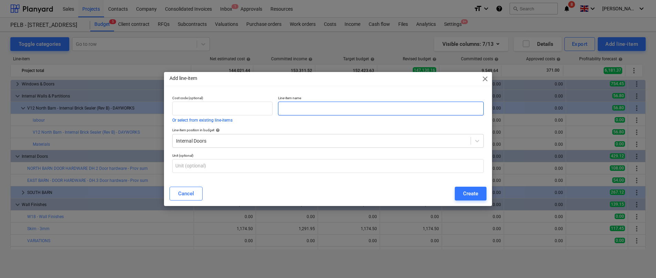
click at [439, 109] on input "text" at bounding box center [381, 109] width 206 height 14
paste input "NORTH BARN DOOR HARDWARE DH.2 Door hardware - Prov sum"
type input "NORTH BARN DOOR HARDWARE DH.2 Door hardware - Prov sum"
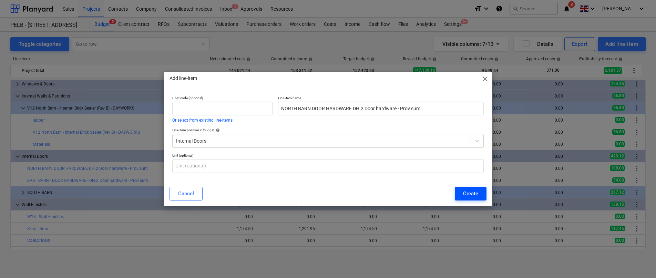
click at [475, 190] on div "Create" at bounding box center [470, 193] width 15 height 9
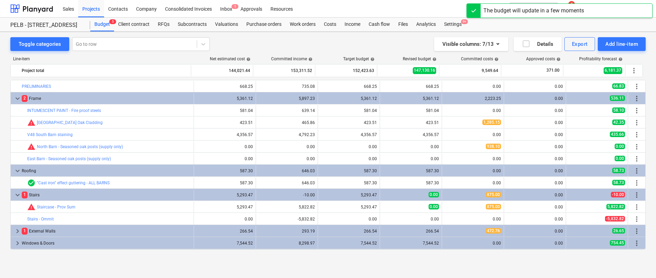
scroll to position [159, 0]
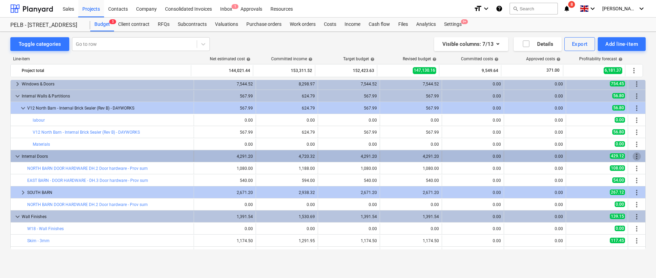
click at [637, 157] on span "more_vert" at bounding box center [637, 156] width 8 height 8
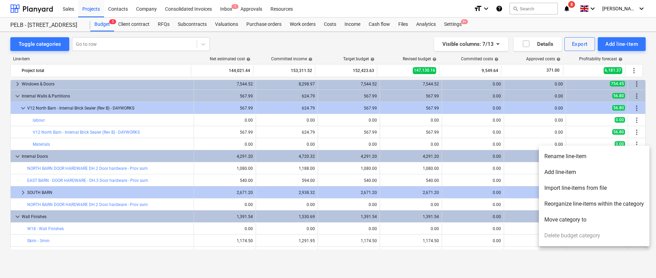
click at [614, 211] on li "Reorganize line-items within the category" at bounding box center [594, 204] width 111 height 16
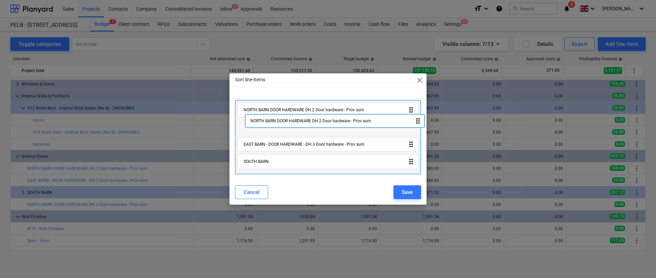
drag, startPoint x: 302, startPoint y: 141, endPoint x: 303, endPoint y: 120, distance: 20.7
click at [303, 120] on div "NORTH BARN DOOR HARDWARE DH.2 Door hardware - Prov sum drag_indicator EAST BARN…" at bounding box center [328, 137] width 186 height 74
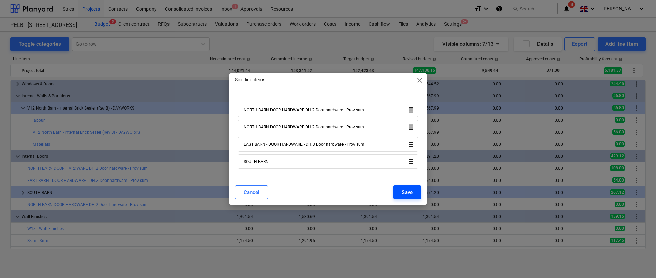
click at [409, 190] on div "Save" at bounding box center [407, 192] width 11 height 9
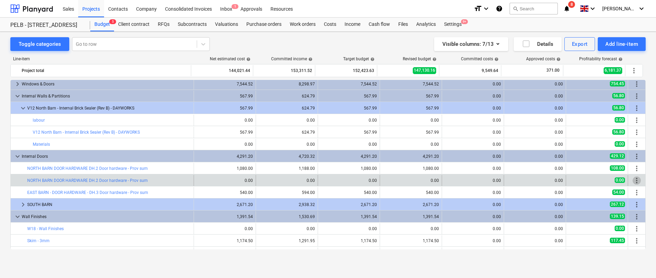
click at [633, 181] on span "more_vert" at bounding box center [637, 180] width 8 height 8
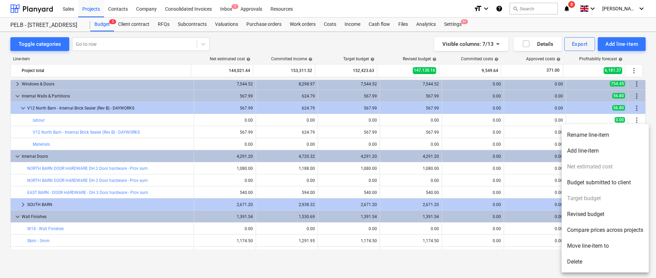
click at [584, 134] on li "Rename line-item" at bounding box center [605, 135] width 87 height 16
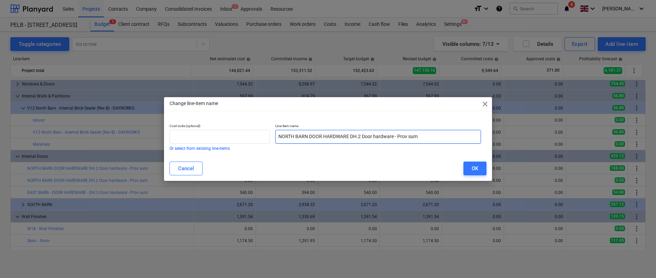
click at [428, 139] on input "NORTH BARN DOOR HARDWARE DH.2 Door hardware - Prov sum" at bounding box center [378, 137] width 206 height 14
type input "NORTH BARN DOOR HARDWARE DH.2 Door hardware - Prov sum - OMIT"
click at [476, 164] on div "OK" at bounding box center [475, 168] width 7 height 9
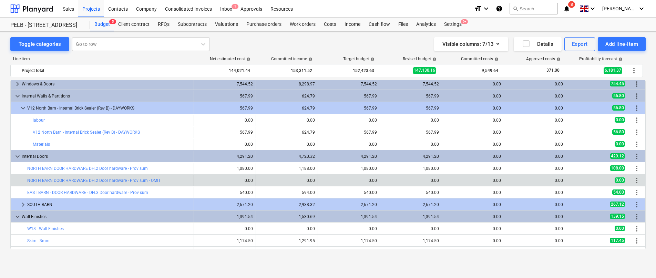
click at [275, 181] on div "0.00" at bounding box center [287, 180] width 56 height 5
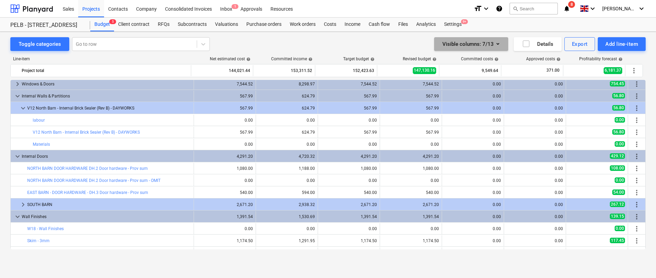
click at [500, 44] on icon "button" at bounding box center [498, 44] width 8 height 8
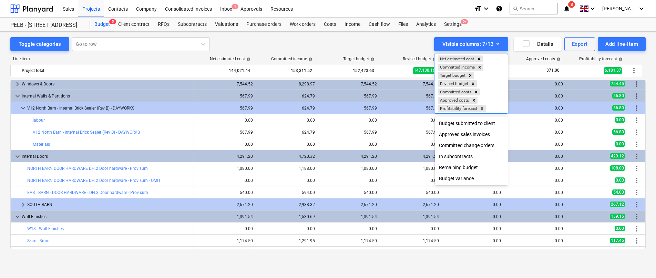
click at [291, 176] on div at bounding box center [328, 139] width 656 height 278
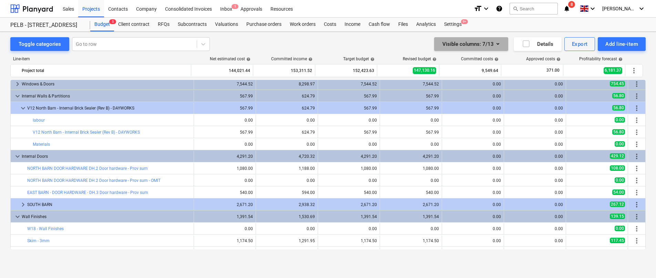
click at [500, 43] on icon "button" at bounding box center [498, 44] width 8 height 8
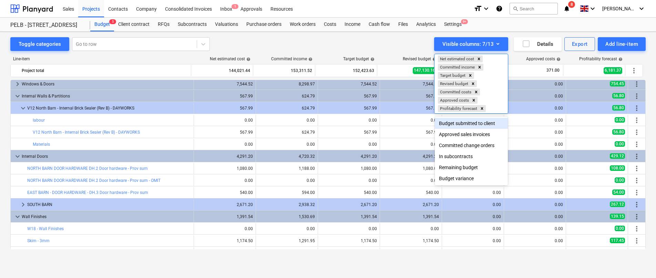
click at [485, 125] on div "Budget submitted to client" at bounding box center [471, 123] width 73 height 11
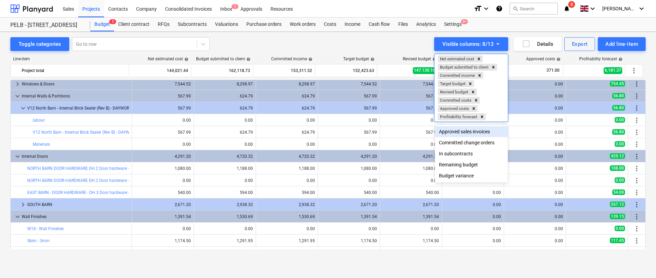
click at [215, 180] on div at bounding box center [328, 139] width 656 height 278
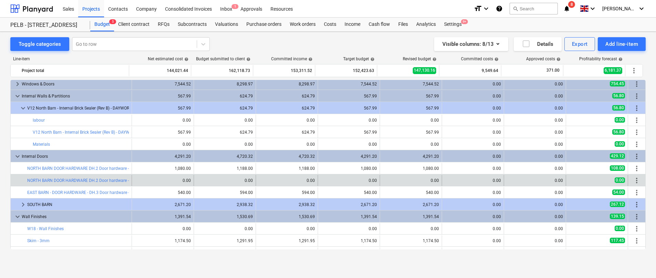
click at [135, 182] on div "0.00" at bounding box center [163, 180] width 56 height 5
click at [198, 177] on button "edit" at bounding box center [201, 180] width 8 height 8
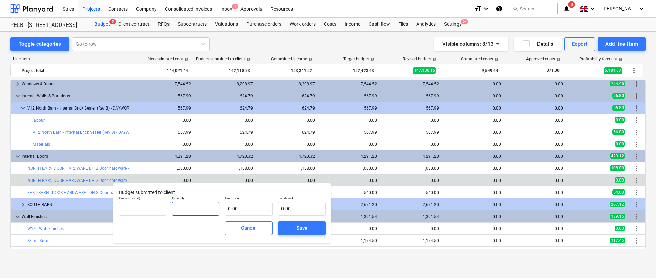
click at [198, 210] on input "text" at bounding box center [196, 209] width 48 height 14
type input "1"
type input "-1.00"
click at [257, 215] on input "text" at bounding box center [249, 209] width 48 height 14
type input "1"
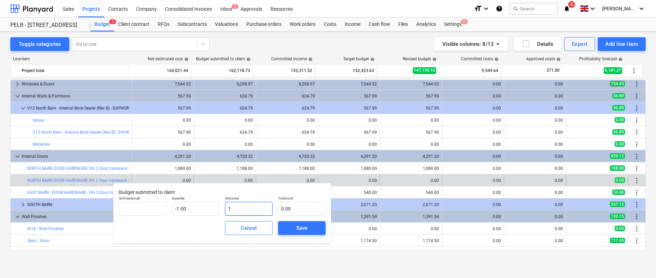
type input "-1.00"
type input "10"
type input "-10.00"
type input "108"
type input "-108.00"
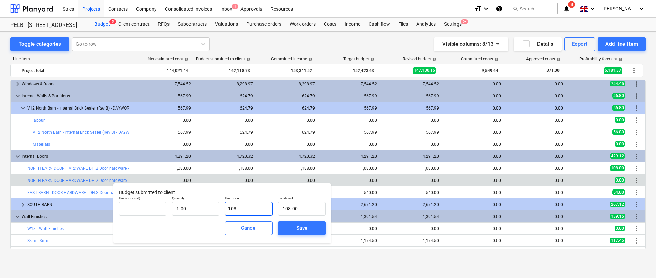
type input "1080"
type input "-1,080.00"
type input "1,080.00"
click at [306, 233] on button "Save" at bounding box center [302, 228] width 48 height 14
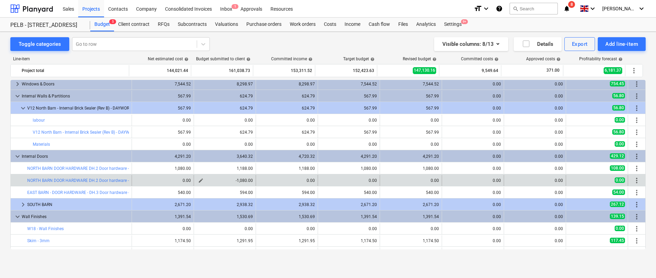
click at [200, 181] on span "edit" at bounding box center [201, 181] width 6 height 6
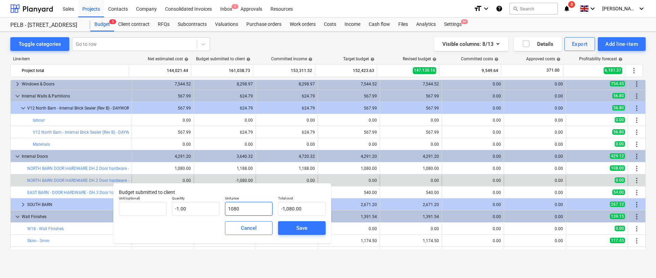
click at [261, 208] on input "1080" at bounding box center [249, 209] width 48 height 14
type input "108"
type input "-108.00"
type input "1088"
type input "-1,088.00"
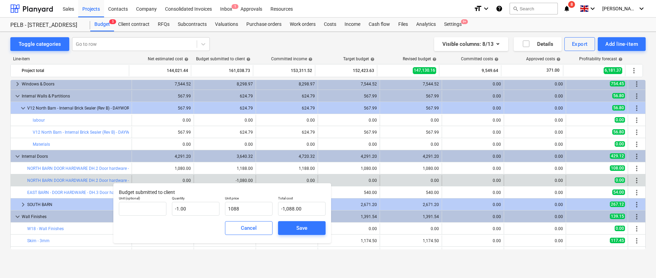
type input "1,088.00"
click at [302, 238] on div "Cancel Save" at bounding box center [222, 228] width 212 height 25
click at [303, 234] on button "Save" at bounding box center [302, 228] width 48 height 14
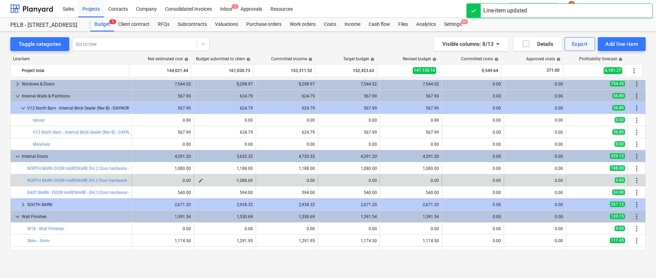
click at [198, 179] on span "edit" at bounding box center [201, 181] width 6 height 6
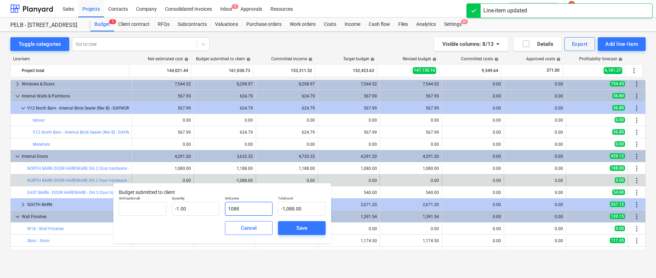
click at [235, 209] on input "1088" at bounding box center [249, 209] width 48 height 14
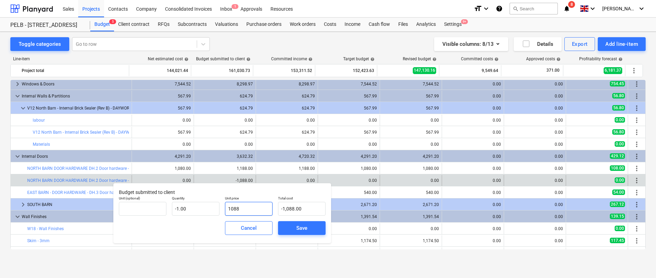
type input "188"
type input "-188.00"
type input "1188"
type input "-1,188.00"
type input "1,188.00"
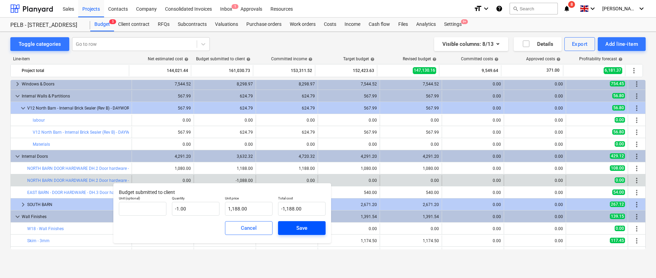
click at [300, 228] on div "Save" at bounding box center [301, 228] width 11 height 9
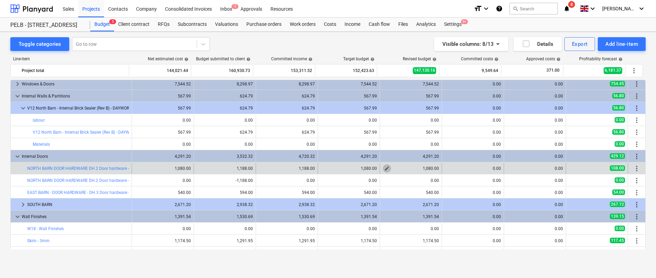
click at [384, 169] on span "edit" at bounding box center [387, 169] width 6 height 6
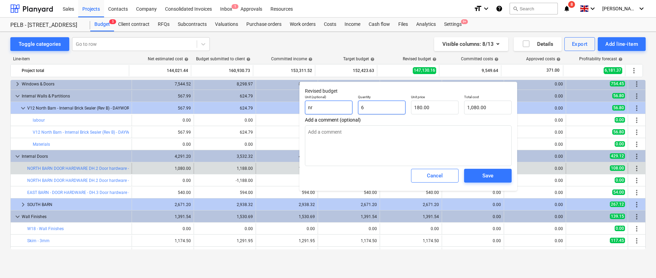
drag, startPoint x: 342, startPoint y: 104, endPoint x: 336, endPoint y: 104, distance: 6.2
click at [336, 104] on div "Unit (optional) nr Quantity 6 Unit price 180.00 Total cost 1,080.00" at bounding box center [408, 104] width 212 height 25
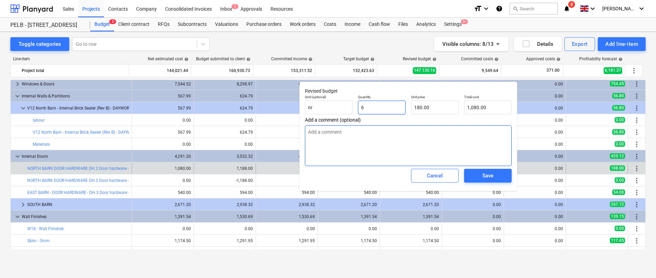
type input "0"
type textarea "x"
type input "0.00"
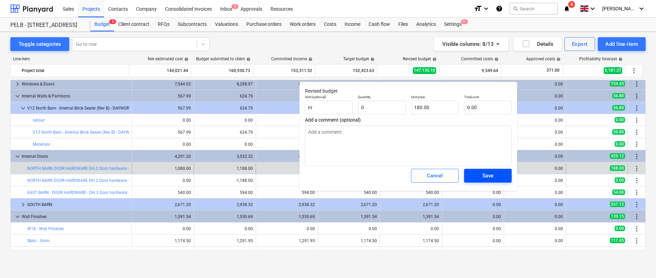
type input "0.00"
click at [502, 176] on span "Save" at bounding box center [487, 175] width 31 height 9
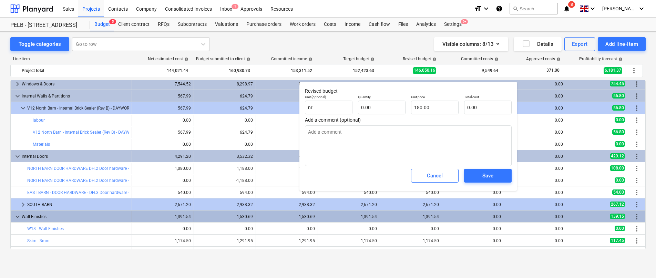
type textarea "x"
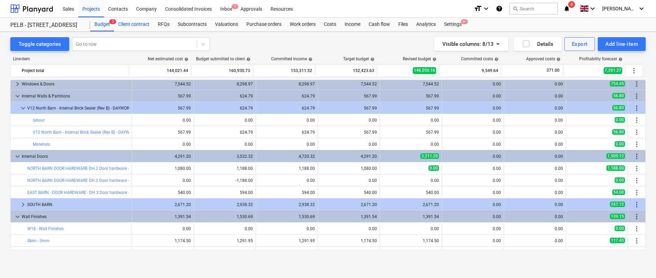
click at [129, 22] on div "Client contract" at bounding box center [134, 25] width 40 height 14
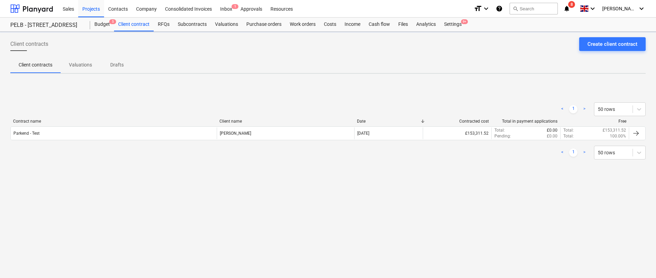
click at [84, 125] on div "Contract name Client name Date Contracted cost Total in payment applications Fr…" at bounding box center [327, 123] width 635 height 8
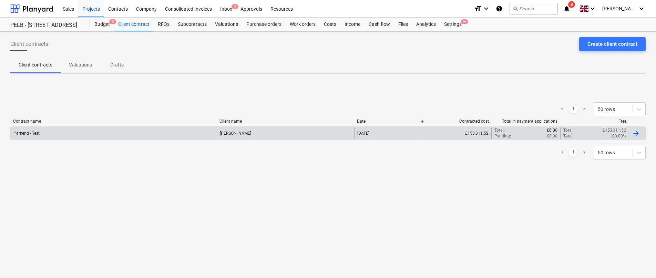
click at [88, 135] on div "Parkend - Test" at bounding box center [114, 134] width 206 height 12
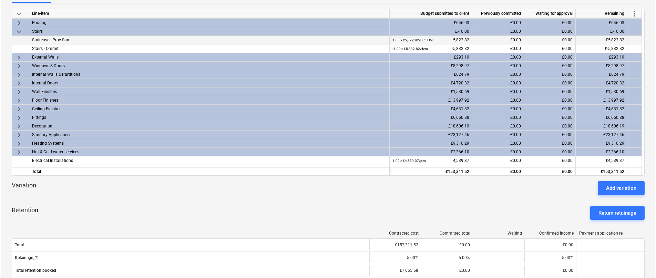
scroll to position [115, 0]
click at [634, 14] on span "more_vert" at bounding box center [633, 14] width 8 height 8
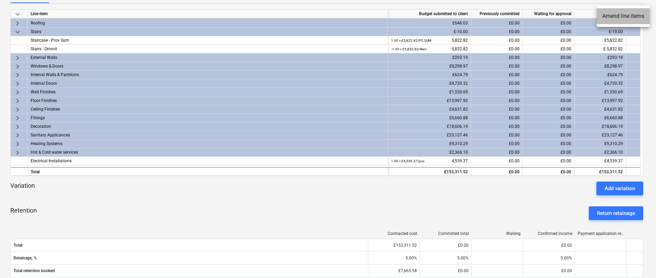
click at [633, 14] on li "Amend line items" at bounding box center [623, 16] width 53 height 16
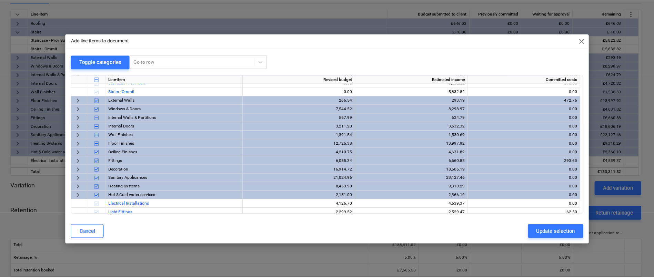
scroll to position [40, 0]
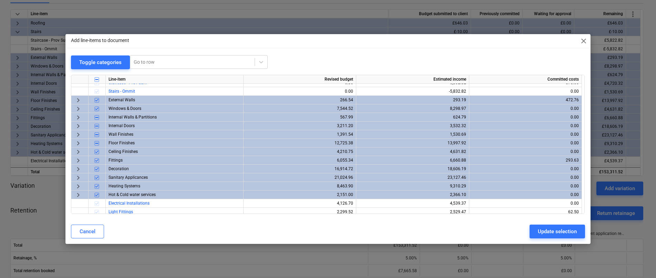
click at [79, 126] on span "keyboard_arrow_right" at bounding box center [78, 126] width 8 height 8
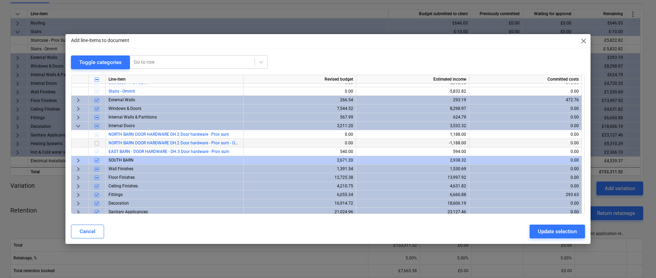
click at [200, 142] on span "NORTH BARN DOOR HARDWARE DH.2 Door hardware - Prov sum - OMIT" at bounding box center [175, 143] width 133 height 5
click at [96, 143] on input "checkbox" at bounding box center [97, 143] width 8 height 8
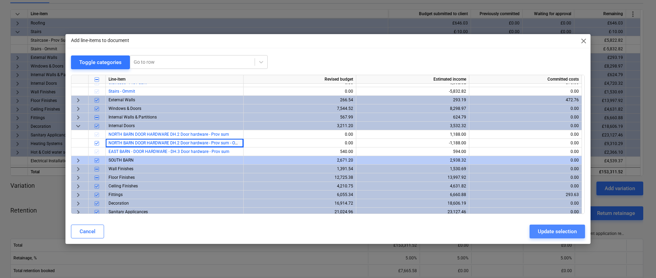
click at [551, 232] on div "Update selection" at bounding box center [557, 231] width 39 height 9
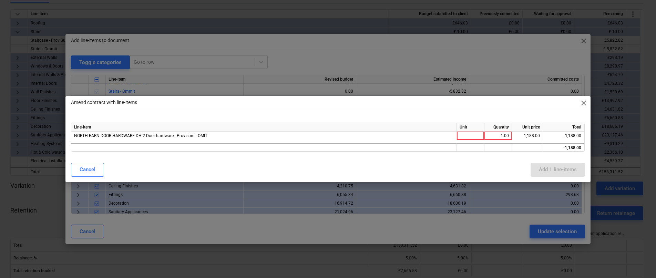
click at [464, 162] on div "Cancel Add 1 line-items" at bounding box center [328, 169] width 522 height 19
click at [472, 135] on div at bounding box center [471, 136] width 28 height 9
type input "ITEM"
click at [491, 158] on div "Amend contract with line-items close Line-item Unit Quantity Unit price Total N…" at bounding box center [327, 139] width 525 height 86
click at [562, 172] on div "Add 1 line-items" at bounding box center [558, 169] width 38 height 9
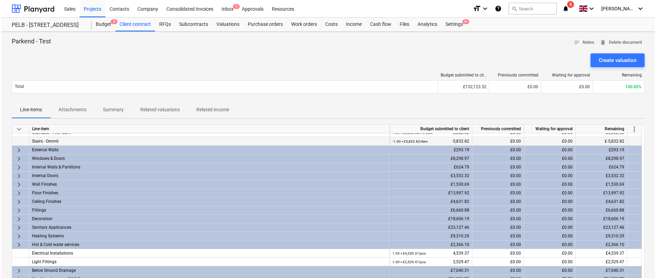
scroll to position [49, 0]
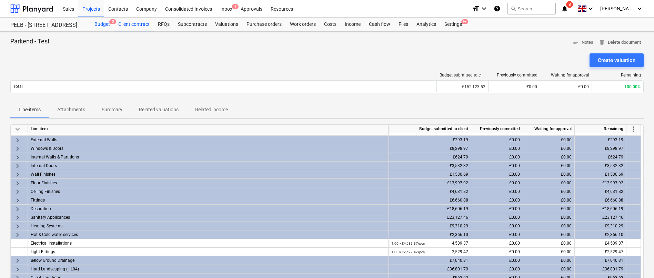
click at [101, 24] on div "Budget 5" at bounding box center [102, 25] width 24 height 14
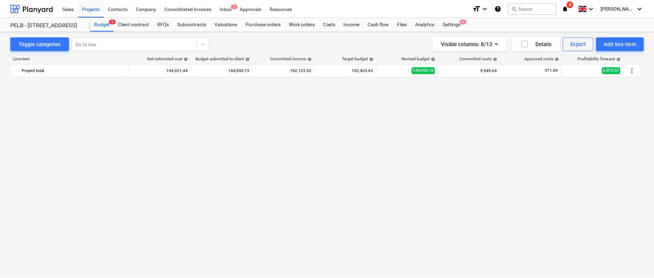
scroll to position [385, 0]
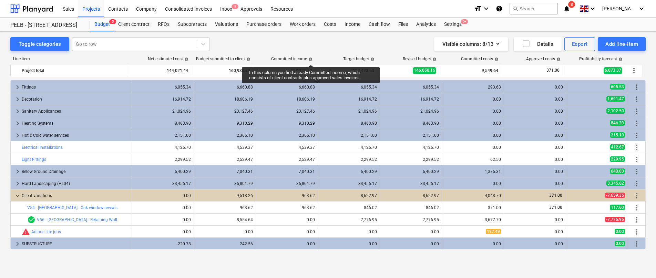
click at [311, 59] on span "help" at bounding box center [310, 59] width 6 height 4
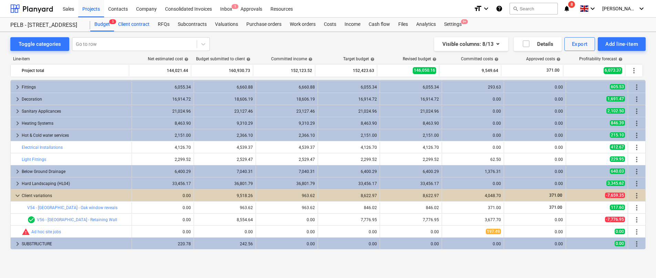
click at [135, 23] on div "Client contract" at bounding box center [134, 25] width 40 height 14
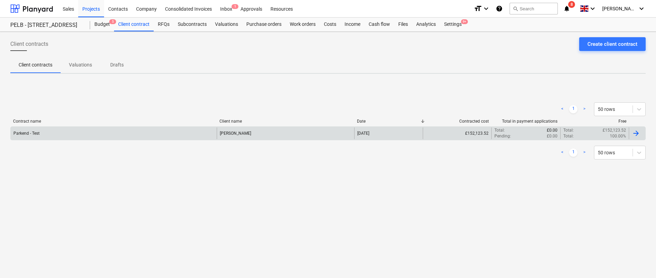
click at [160, 134] on div "Parkend - Test" at bounding box center [114, 134] width 206 height 12
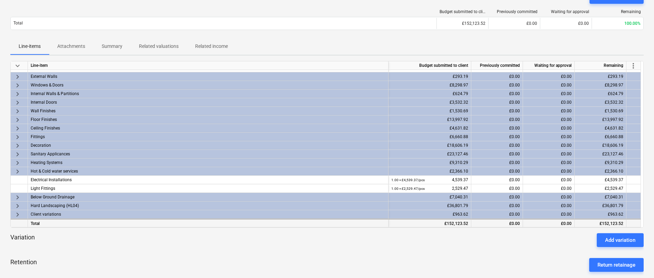
scroll to position [65, 0]
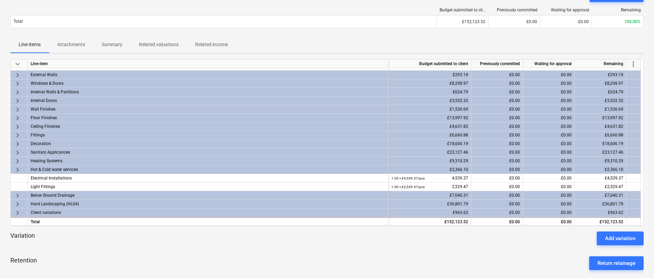
click at [18, 211] on span "keyboard_arrow_right" at bounding box center [17, 213] width 8 height 8
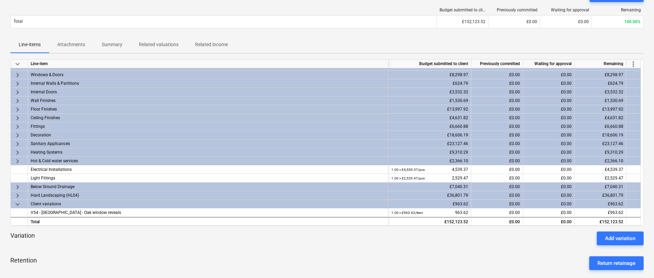
click at [629, 65] on span "more_vert" at bounding box center [633, 64] width 8 height 8
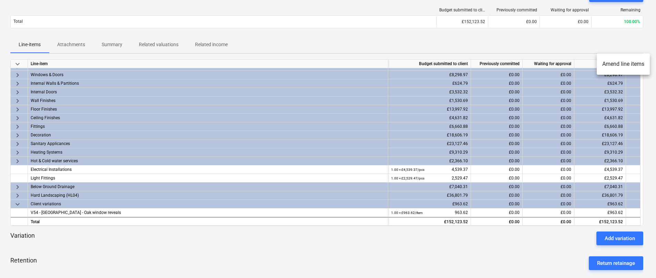
click at [633, 65] on li "Amend line items" at bounding box center [623, 64] width 53 height 16
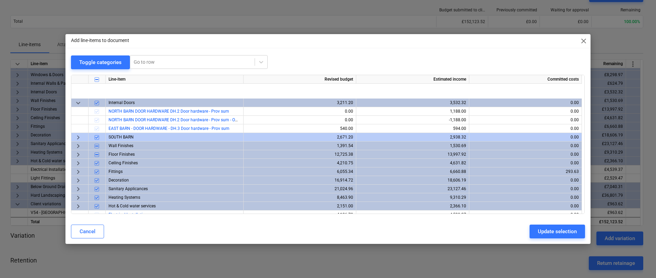
scroll to position [120, 0]
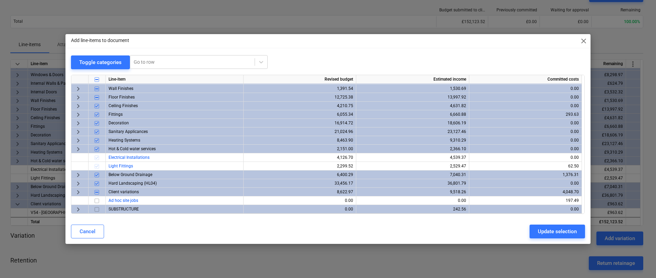
click at [77, 191] on span "keyboard_arrow_right" at bounding box center [78, 192] width 8 height 8
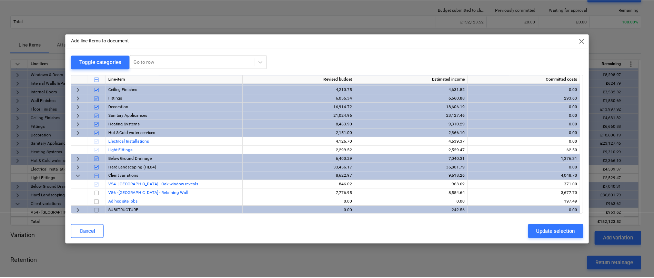
scroll to position [137, 0]
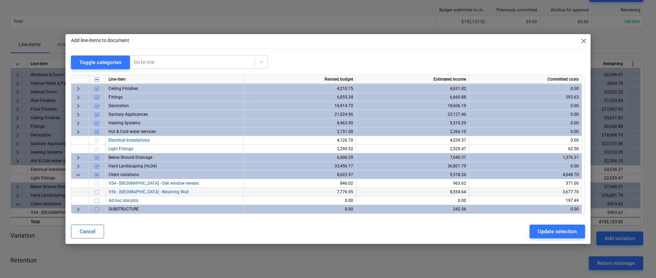
click at [96, 192] on input "checkbox" at bounding box center [97, 192] width 8 height 8
click at [98, 192] on input "checkbox" at bounding box center [97, 192] width 8 height 8
click at [542, 234] on div "Update selection" at bounding box center [557, 231] width 39 height 9
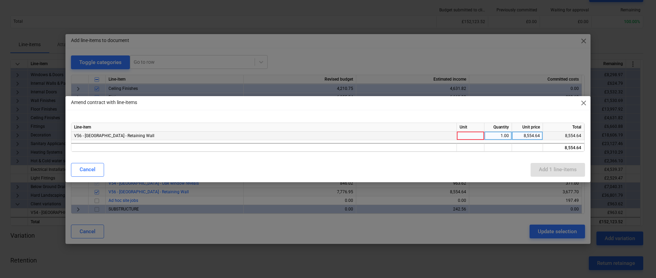
click at [473, 134] on div at bounding box center [471, 136] width 28 height 9
type input "item"
click at [508, 163] on div "Cancel Add 1 line-items" at bounding box center [328, 170] width 514 height 14
click at [560, 170] on div "Add 1 line-items" at bounding box center [558, 169] width 38 height 9
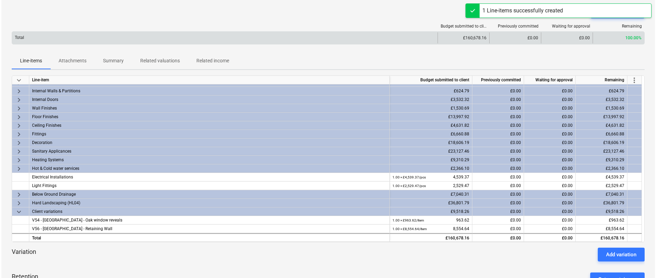
scroll to position [0, 0]
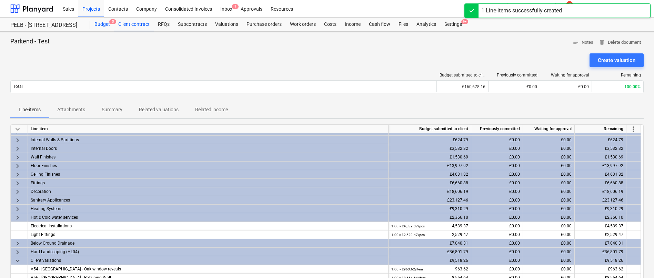
click at [103, 22] on div "Budget 5" at bounding box center [102, 25] width 24 height 14
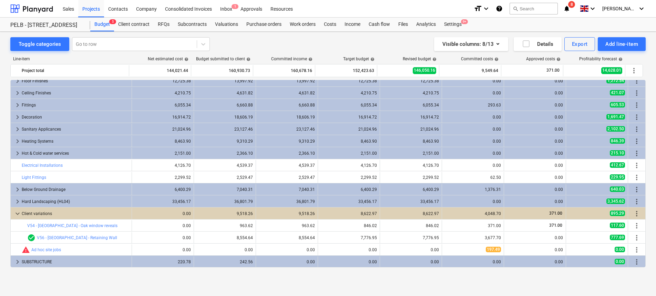
scroll to position [367, 0]
